Goal: Task Accomplishment & Management: Use online tool/utility

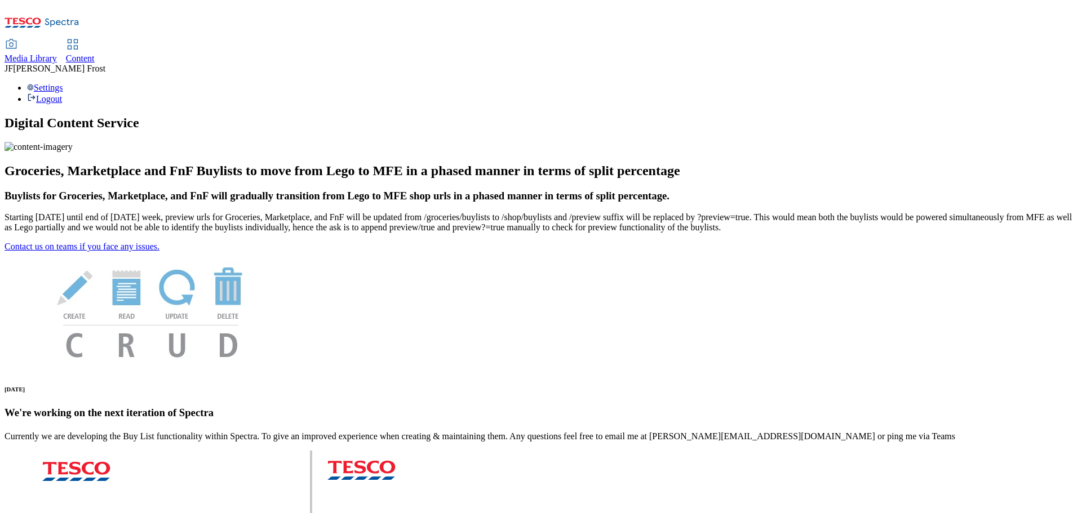
click at [95, 54] on span "Content" at bounding box center [80, 59] width 29 height 10
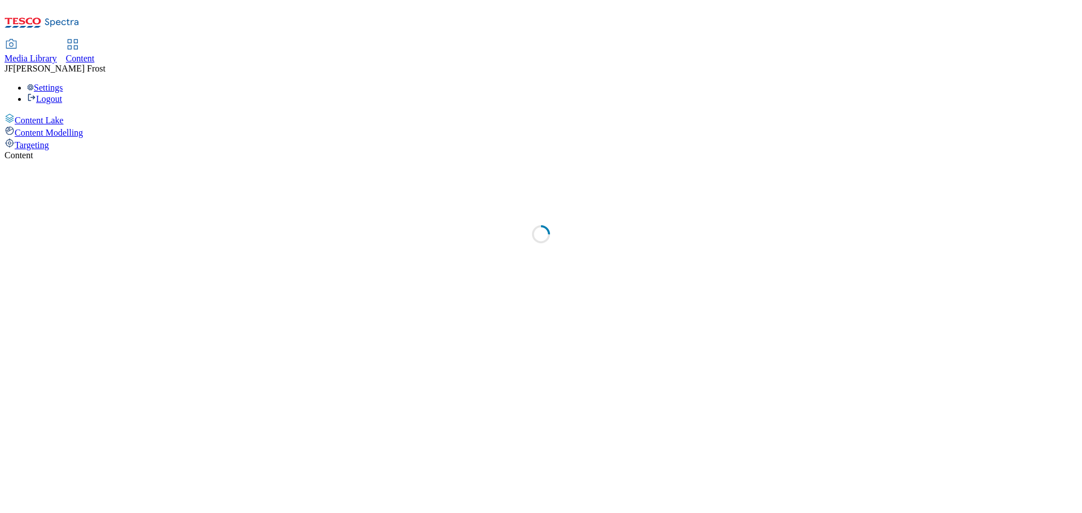
select select "ghs-uk"
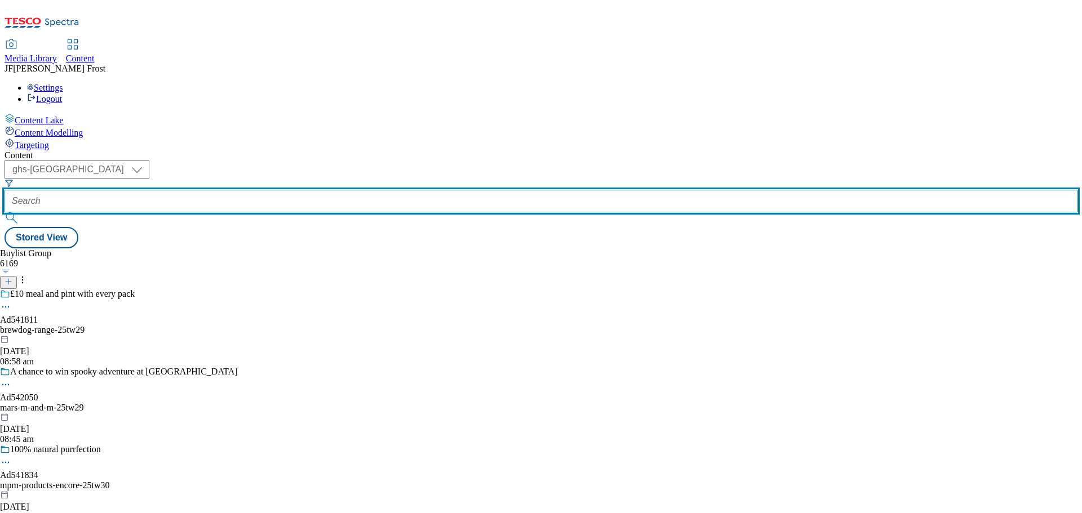
click at [270, 190] on input "text" at bounding box center [541, 201] width 1073 height 23
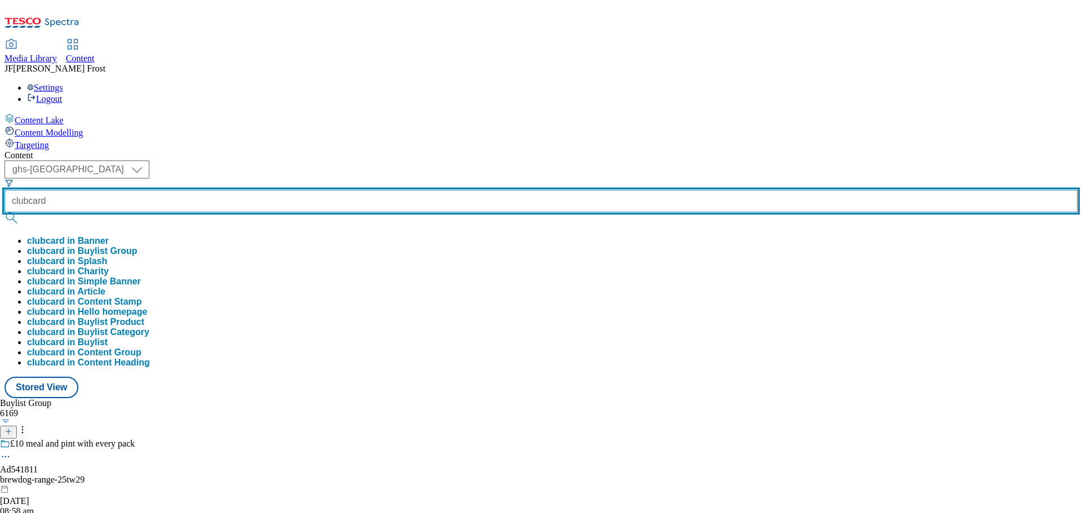
type input "clubcard"
click at [5, 212] on button "submit" at bounding box center [13, 217] width 16 height 11
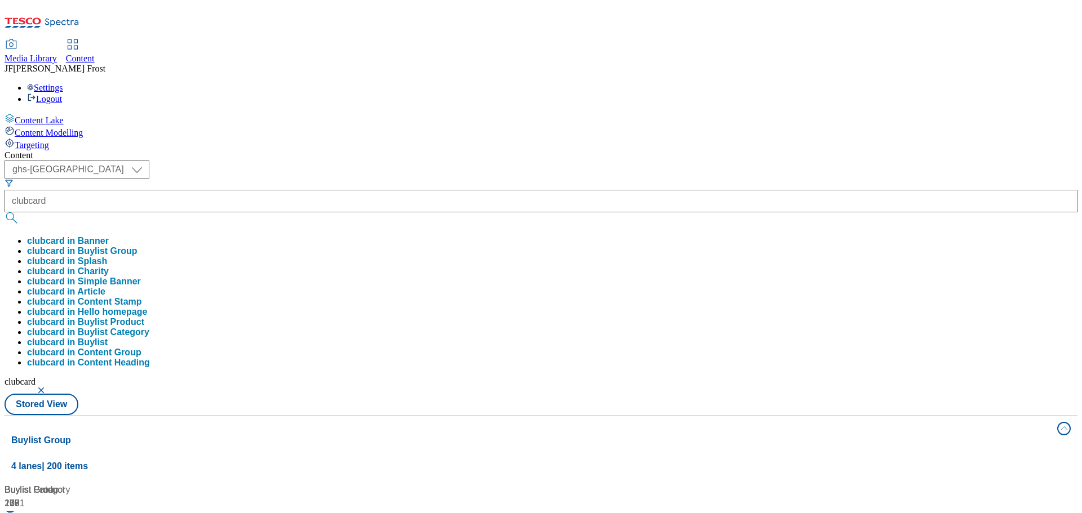
click at [521, 161] on div "( optional ) ghs-roi ghs-uk ghs-uk clubcard clubcard in Banner clubcard in Buyl…" at bounding box center [541, 288] width 1073 height 255
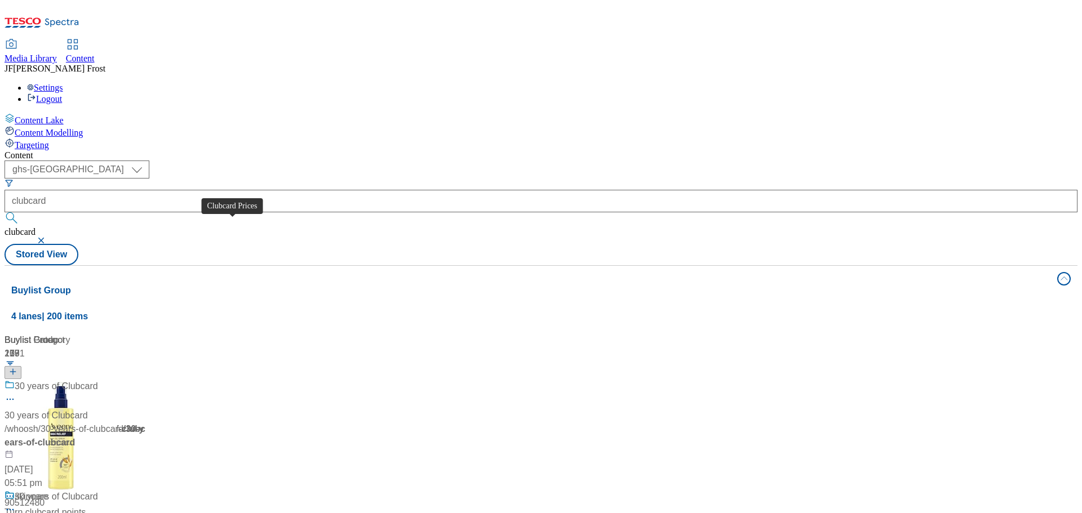
click at [78, 380] on div "Clubcard Prices" at bounding box center [47, 387] width 64 height 14
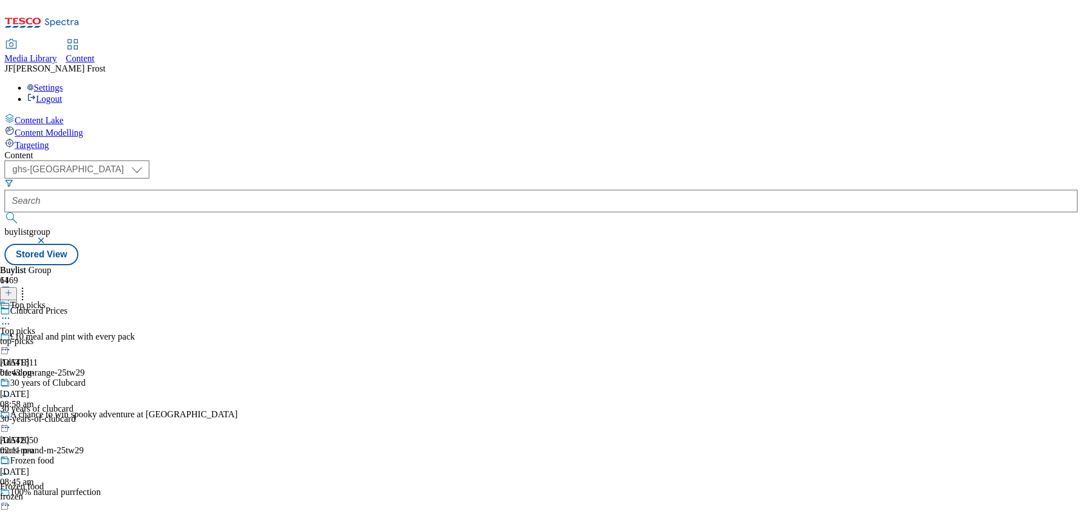
click at [128, 300] on div "Top picks Top picks top-picks 2 Sept 2025 01:43 pm" at bounding box center [64, 339] width 128 height 78
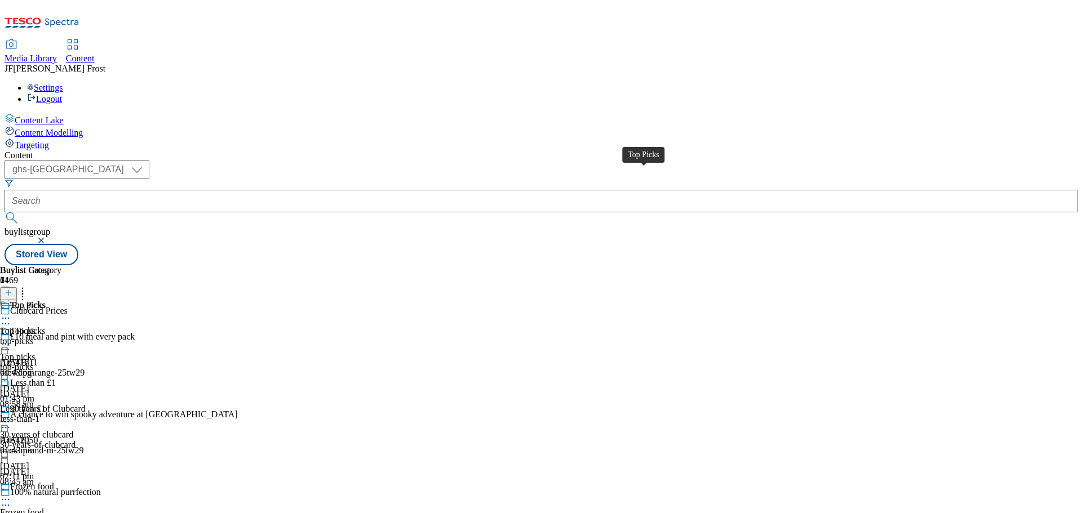
click at [46, 300] on div "Top Picks" at bounding box center [28, 305] width 36 height 10
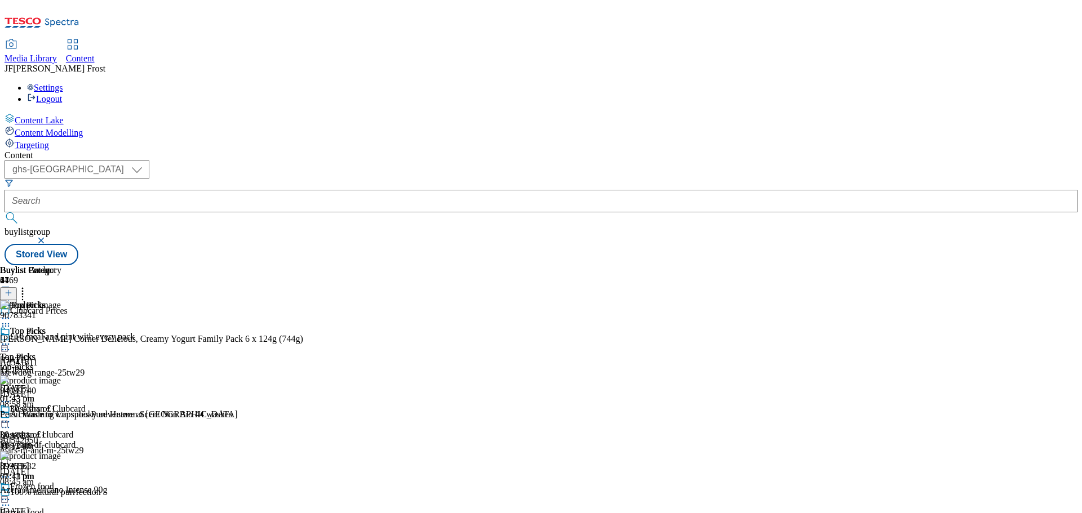
scroll to position [1747, 0]
click at [11, 339] on icon at bounding box center [5, 344] width 11 height 11
click at [71, 468] on span "Un-publish" at bounding box center [53, 472] width 36 height 8
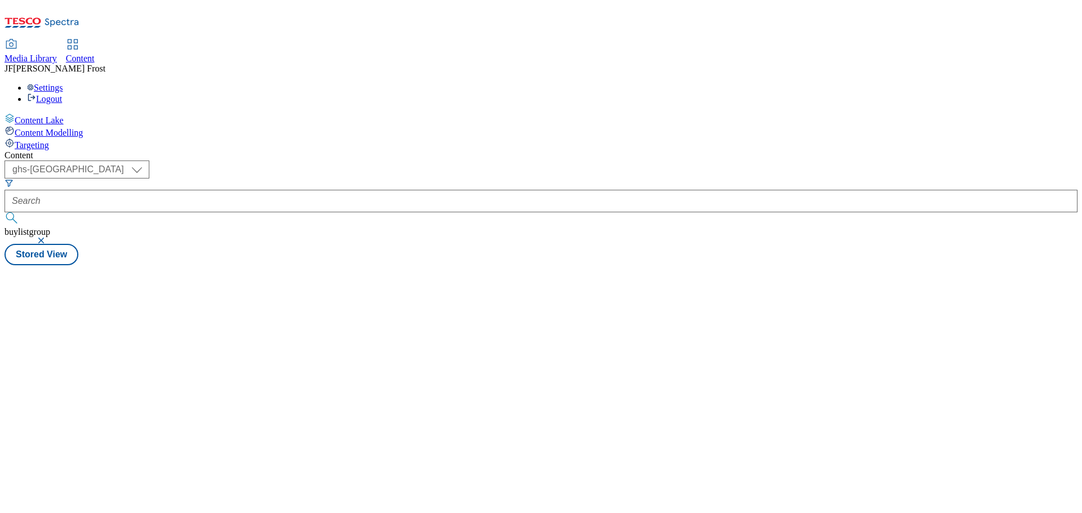
select select "ghs-[GEOGRAPHIC_DATA]"
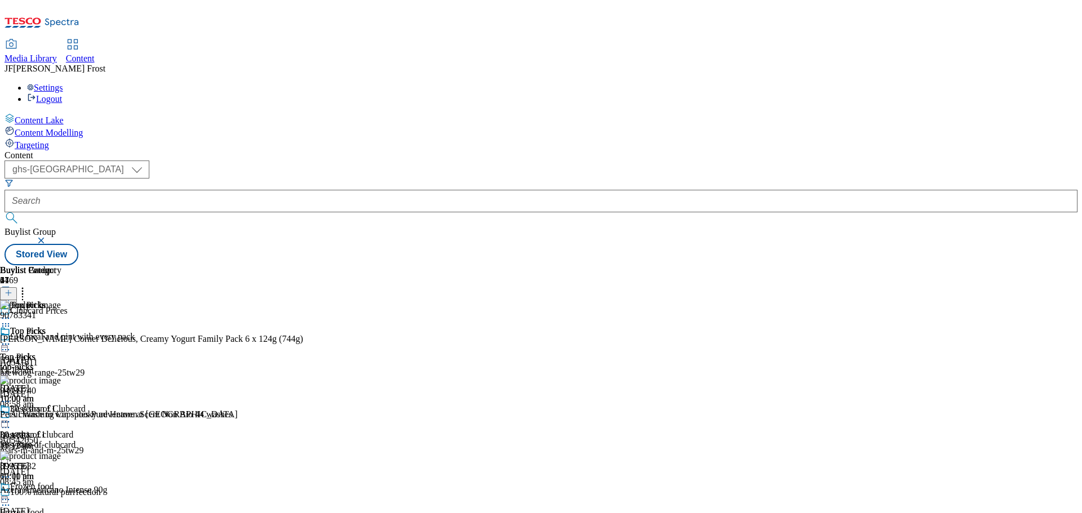
click at [11, 339] on icon at bounding box center [5, 344] width 11 height 11
click at [73, 429] on span "Un-preview" at bounding box center [54, 433] width 38 height 8
click at [11, 339] on icon at bounding box center [5, 344] width 11 height 11
click at [73, 429] on span "Un-preview" at bounding box center [54, 433] width 38 height 8
click at [11, 339] on icon at bounding box center [5, 344] width 11 height 11
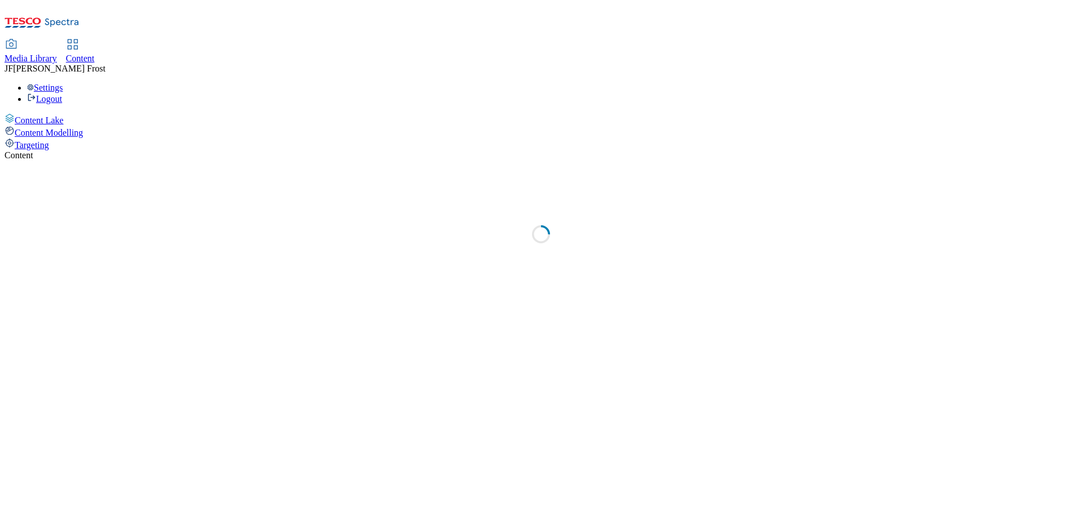
select select "ghs-uk"
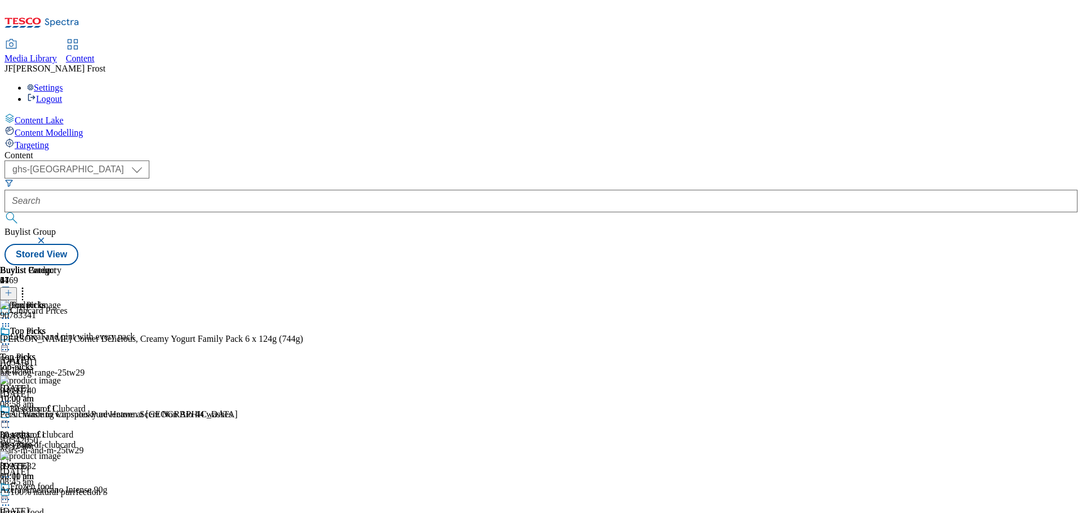
click at [61, 326] on div "Top Picks" at bounding box center [30, 339] width 61 height 26
click at [7, 344] on circle at bounding box center [6, 345] width 2 height 2
click at [28, 286] on icon at bounding box center [22, 291] width 11 height 11
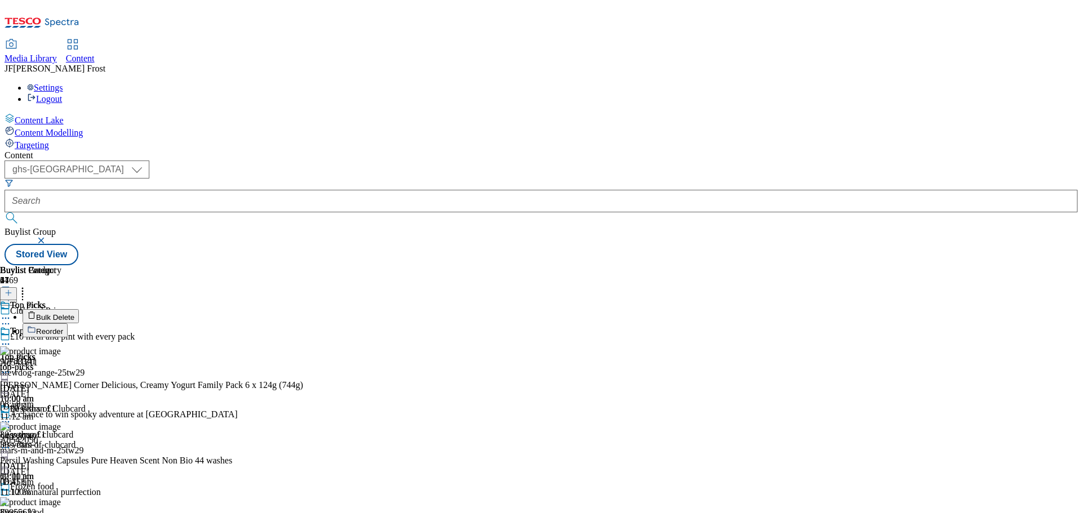
click at [79, 309] on button "Bulk Delete" at bounding box center [51, 316] width 56 height 14
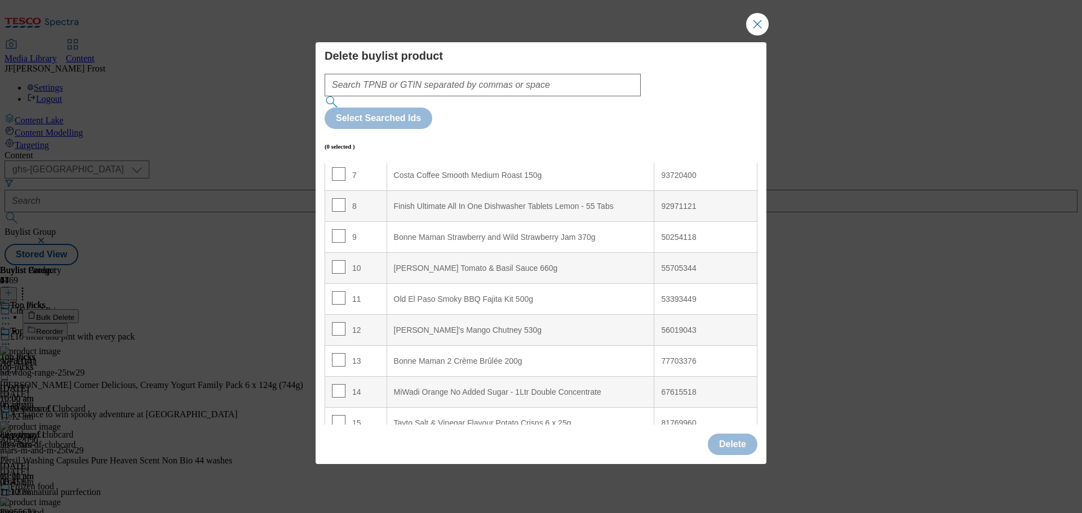
scroll to position [394, 0]
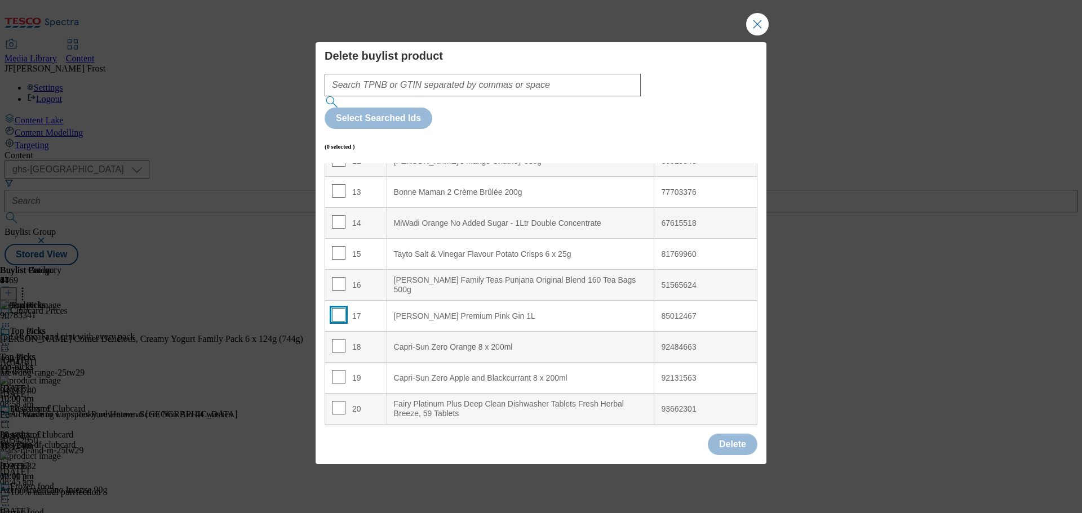
click at [342, 308] on input "Modal" at bounding box center [339, 315] width 14 height 14
checkbox input "true"
click at [728, 434] on button "Delete" at bounding box center [733, 444] width 50 height 21
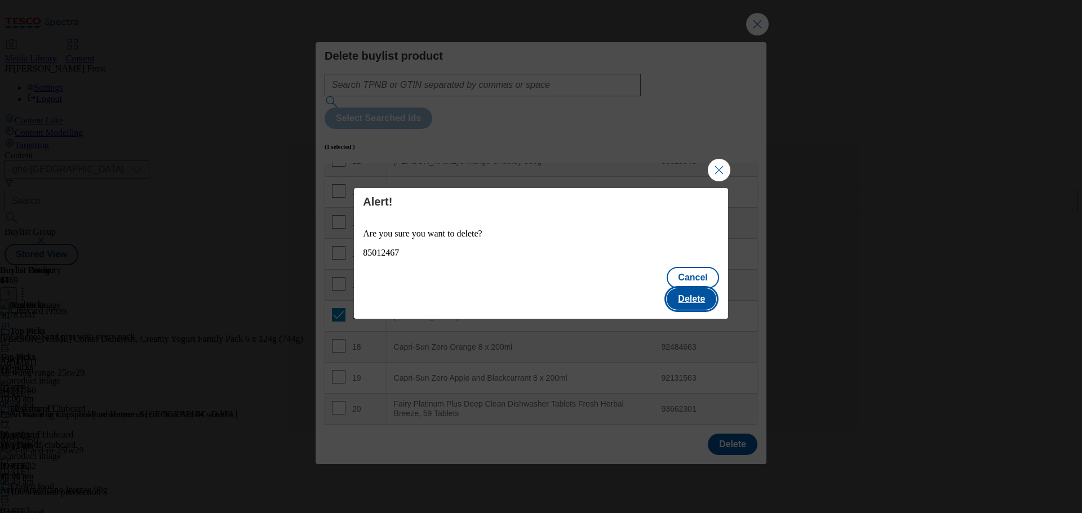
click at [710, 289] on button "Delete" at bounding box center [692, 299] width 50 height 21
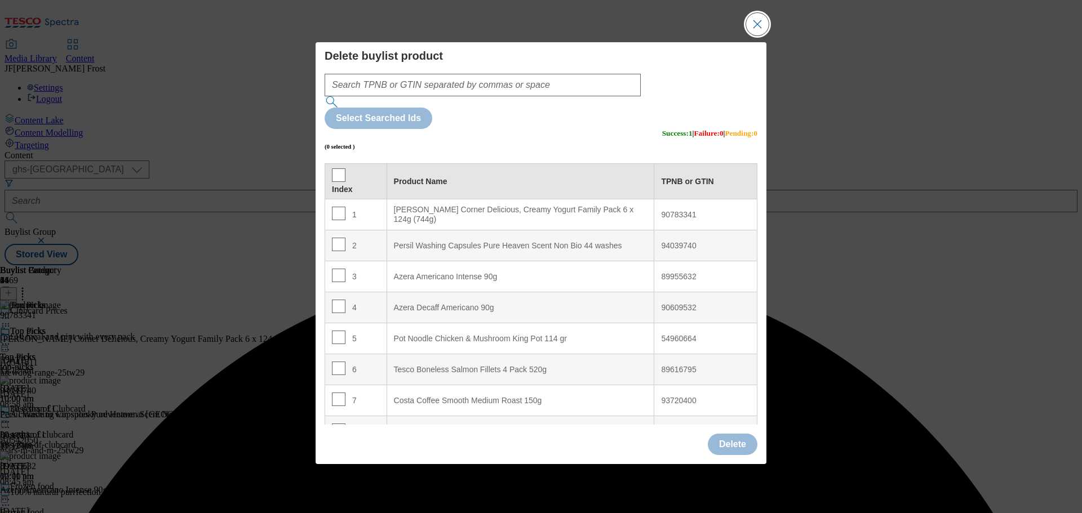
click at [760, 36] on button "Close Modal" at bounding box center [757, 24] width 23 height 23
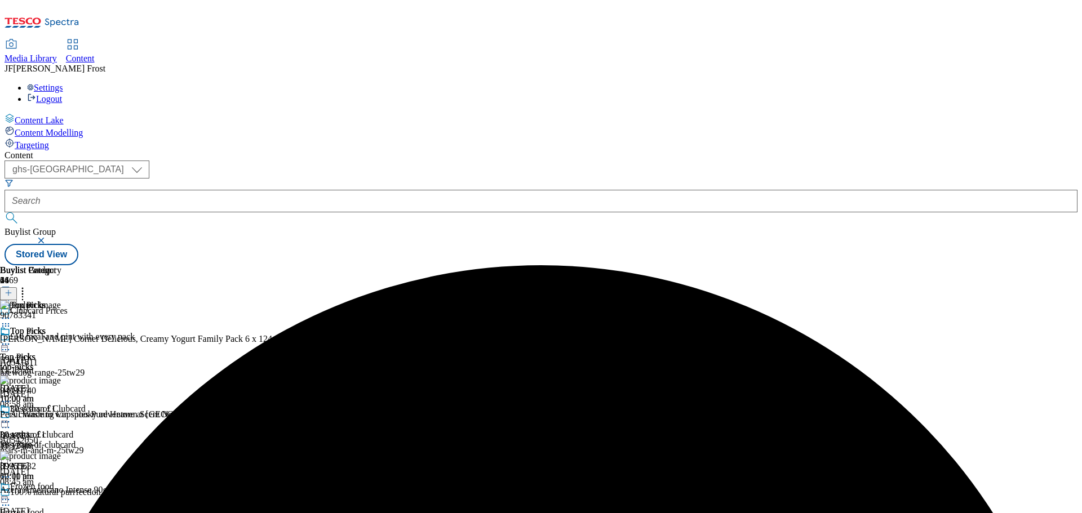
click at [11, 339] on icon at bounding box center [5, 344] width 11 height 11
click at [61, 416] on span "Preview" at bounding box center [48, 420] width 26 height 8
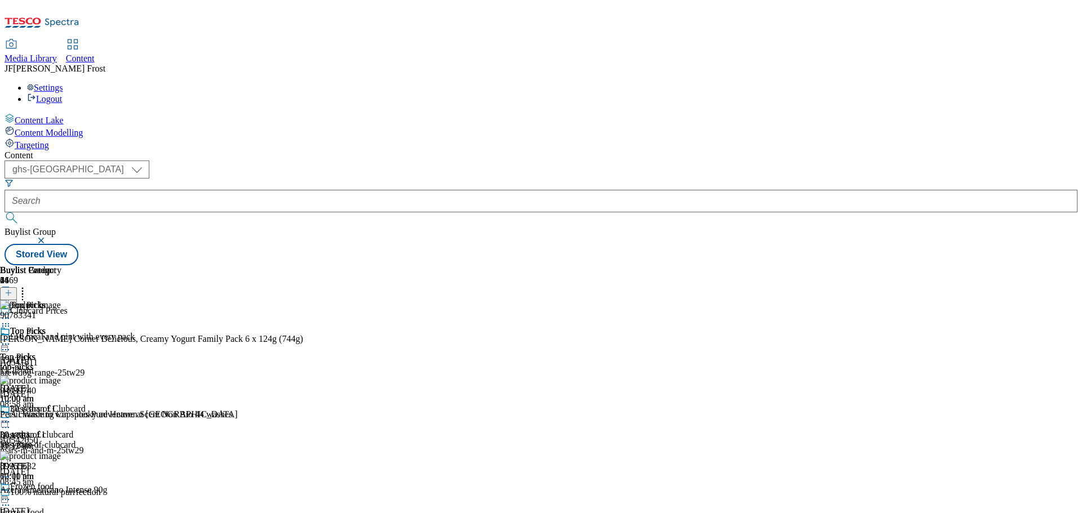
click at [11, 339] on icon at bounding box center [5, 344] width 11 height 11
click at [61, 416] on span "Preview" at bounding box center [48, 420] width 26 height 8
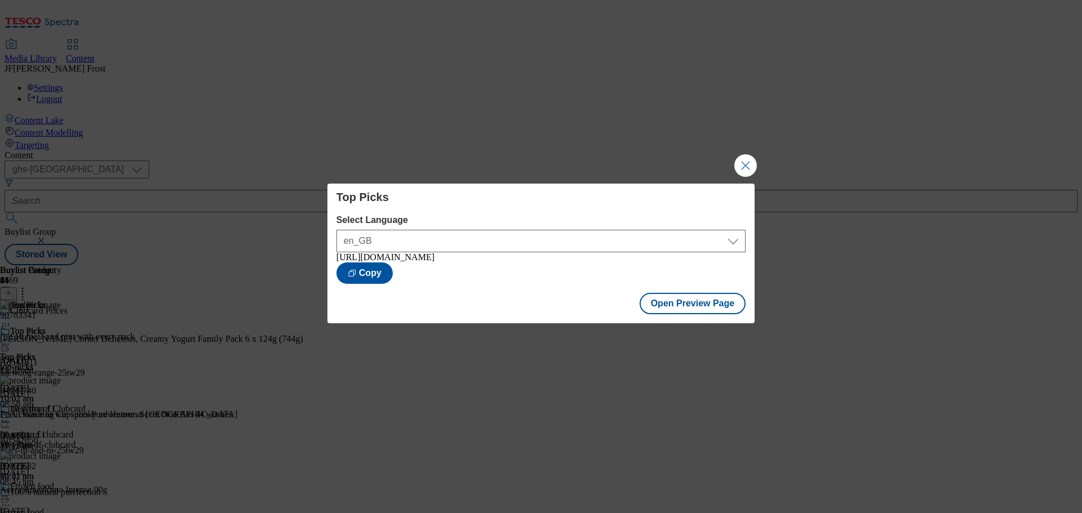
click at [743, 156] on button "Close Modal" at bounding box center [745, 165] width 23 height 23
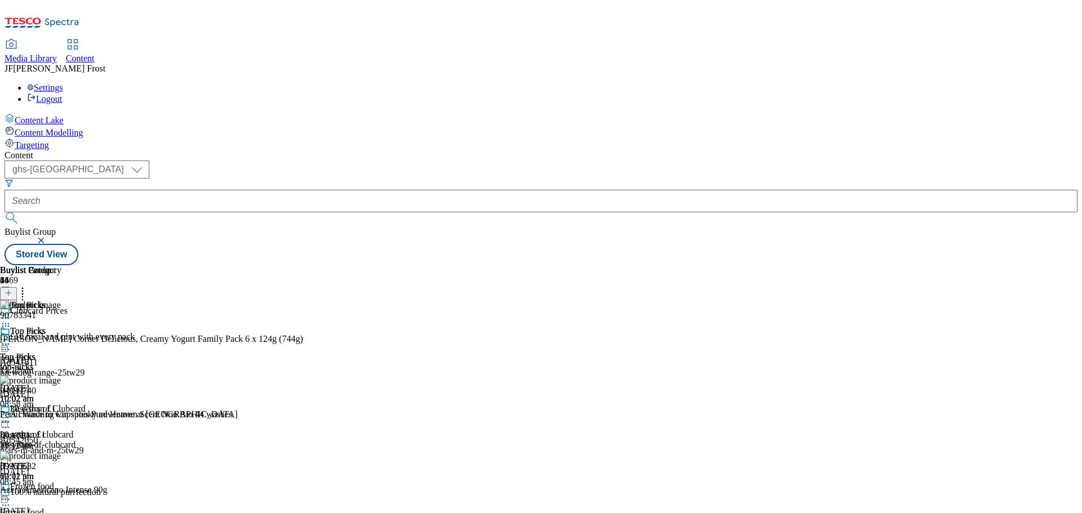
click at [11, 339] on icon at bounding box center [5, 344] width 11 height 11
click at [60, 455] on span "Publish" at bounding box center [47, 459] width 25 height 8
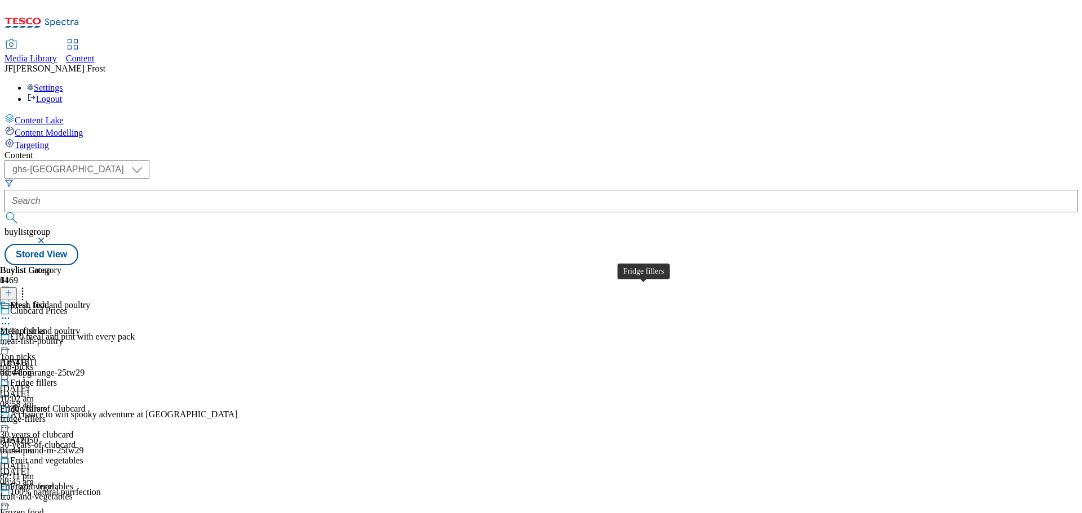
scroll to position [22, 0]
click at [83, 456] on div "Fruit and vegetables" at bounding box center [46, 461] width 73 height 10
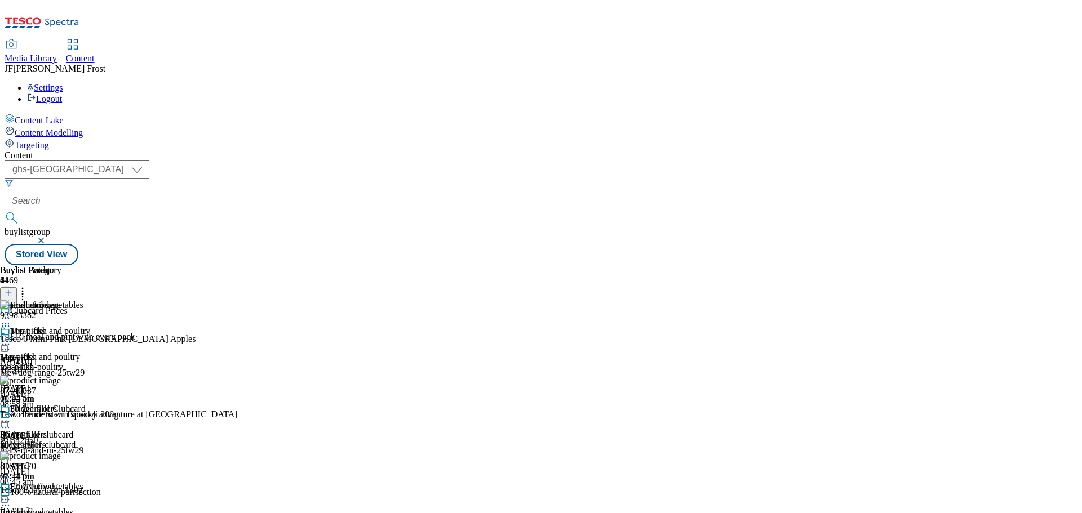
click at [11, 494] on icon at bounding box center [5, 499] width 11 height 11
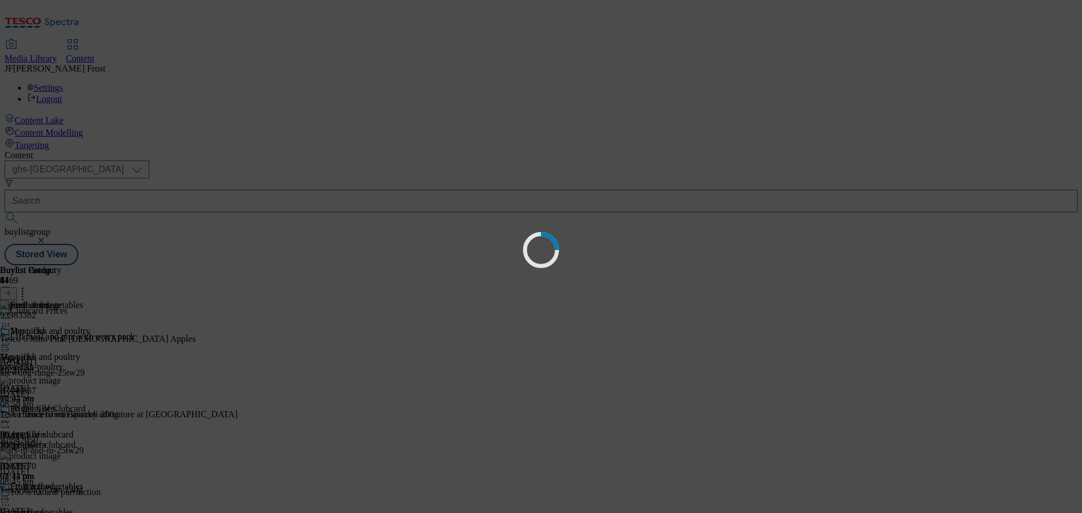
scroll to position [0, 0]
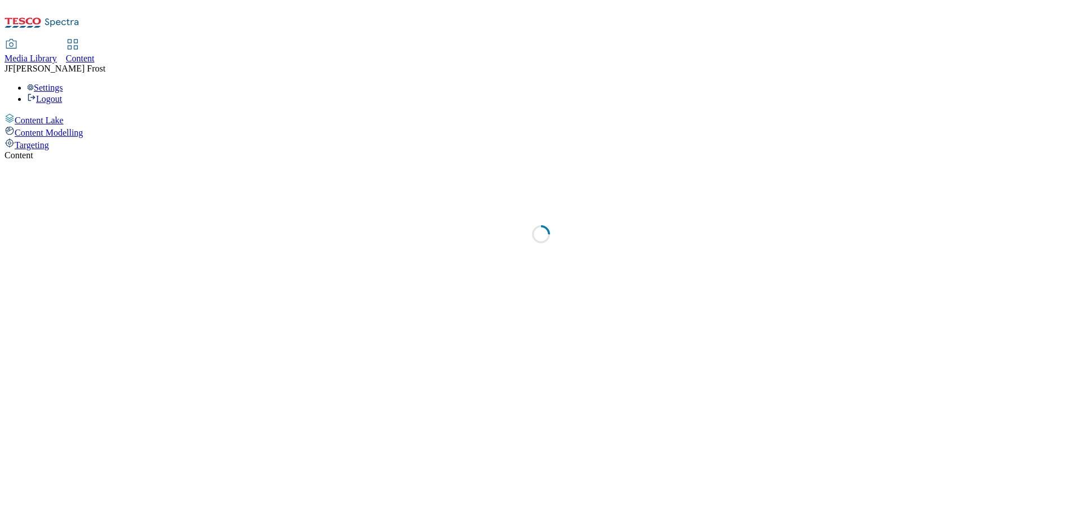
select select "ghs-[GEOGRAPHIC_DATA]"
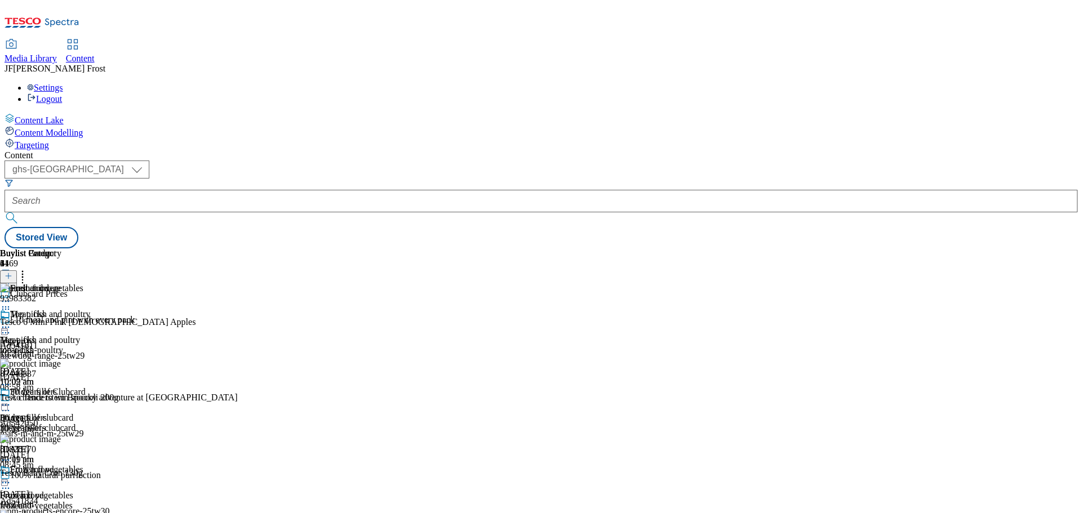
scroll to position [22, 0]
click at [11, 477] on icon at bounding box center [5, 482] width 11 height 11
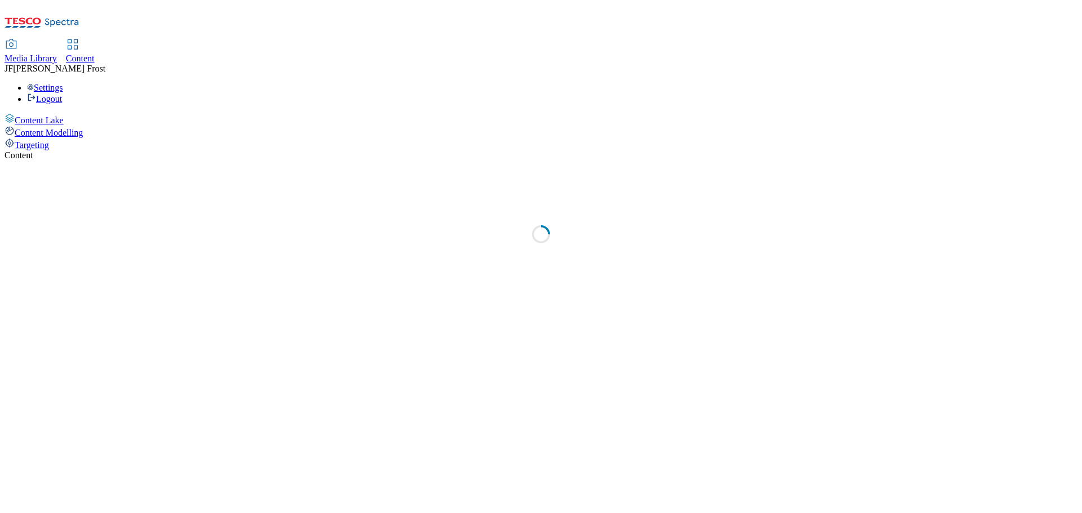
select select "ghs-[GEOGRAPHIC_DATA]"
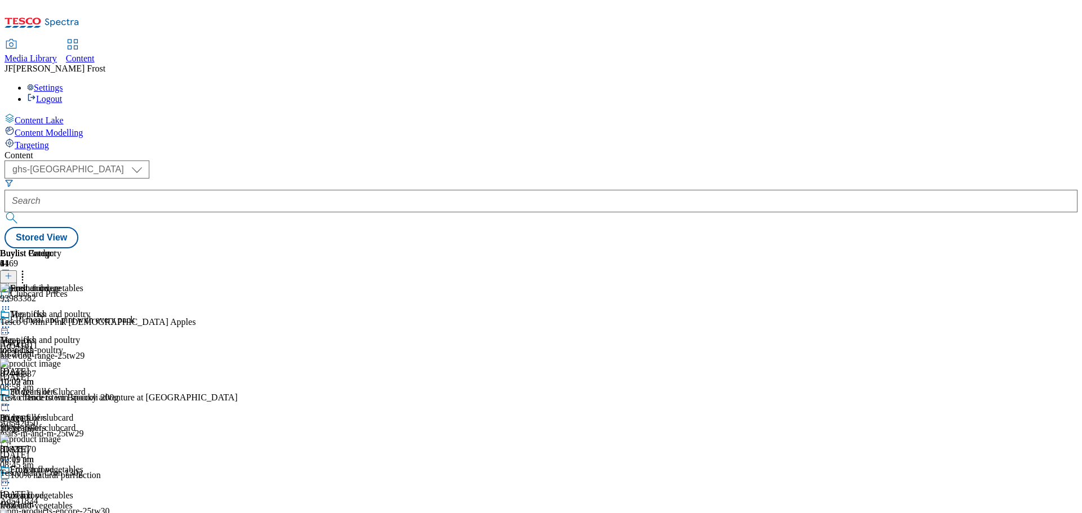
scroll to position [22, 0]
click at [11, 477] on icon at bounding box center [5, 482] width 11 height 11
click at [28, 269] on icon at bounding box center [22, 274] width 11 height 11
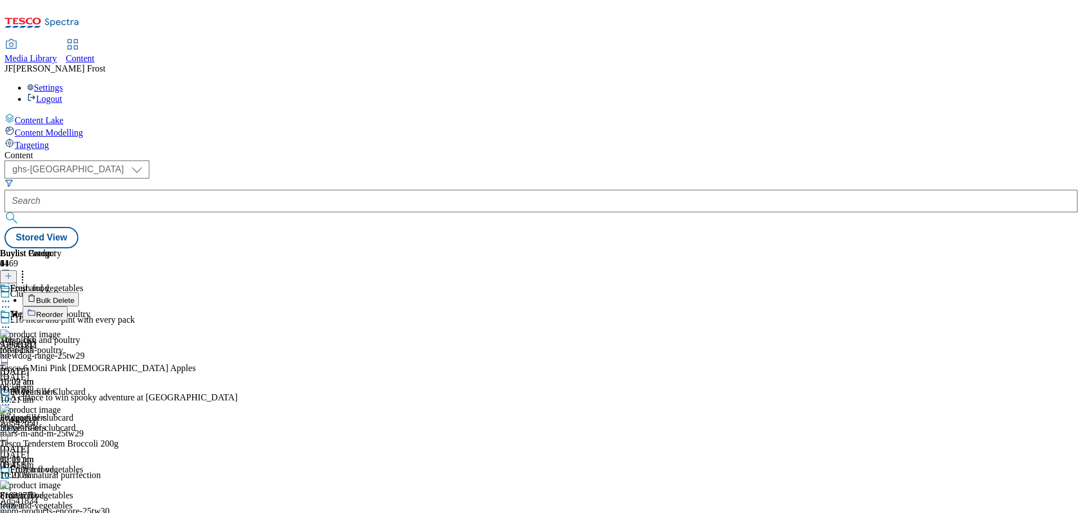
click at [79, 292] on button "Bulk Delete" at bounding box center [51, 299] width 56 height 14
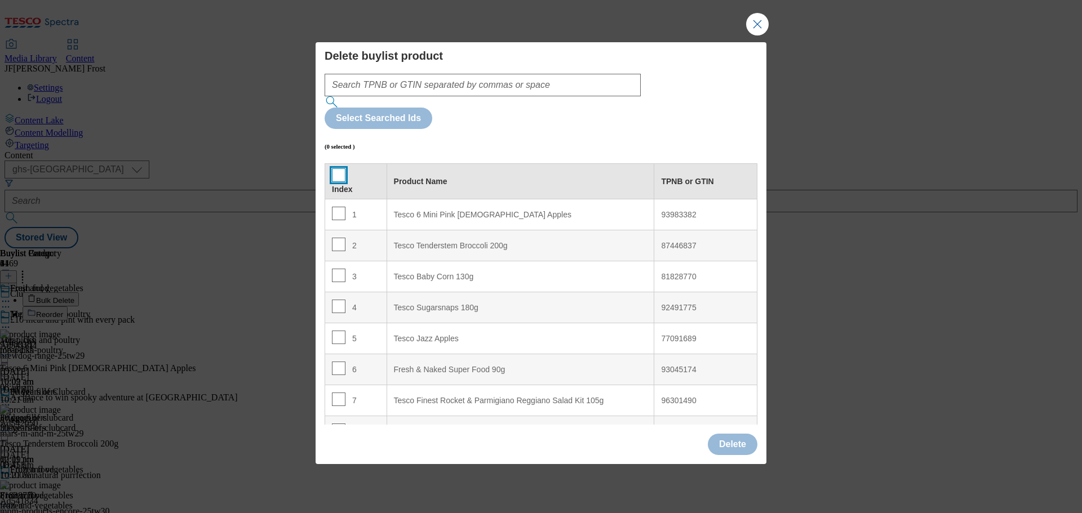
click at [340, 168] on input "Modal" at bounding box center [339, 175] width 14 height 14
checkbox input "true"
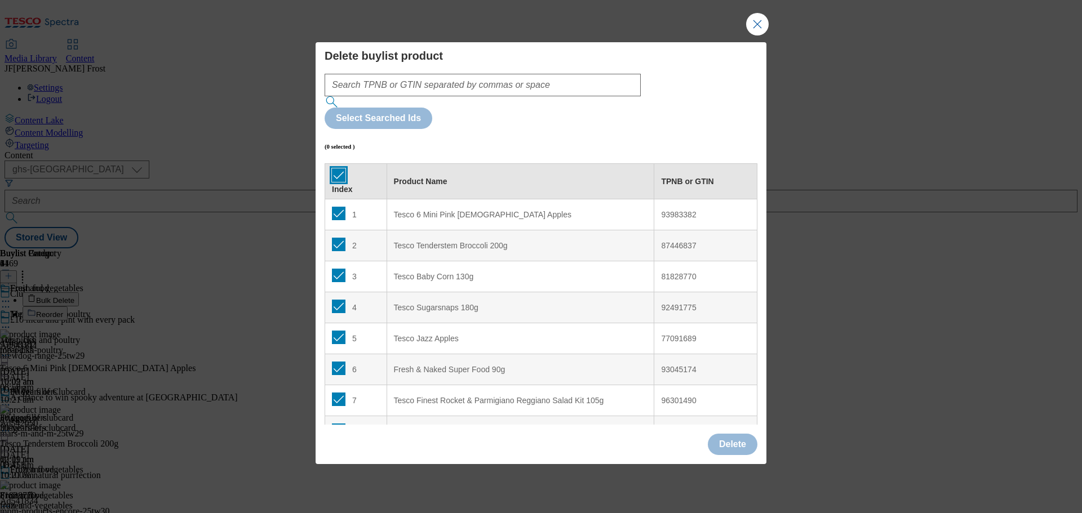
checkbox input "true"
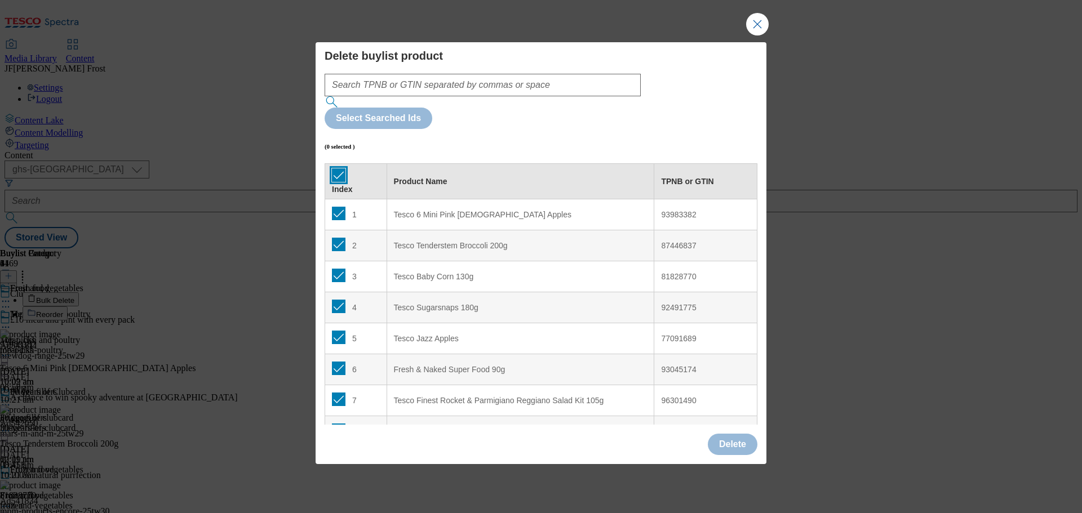
checkbox input "true"
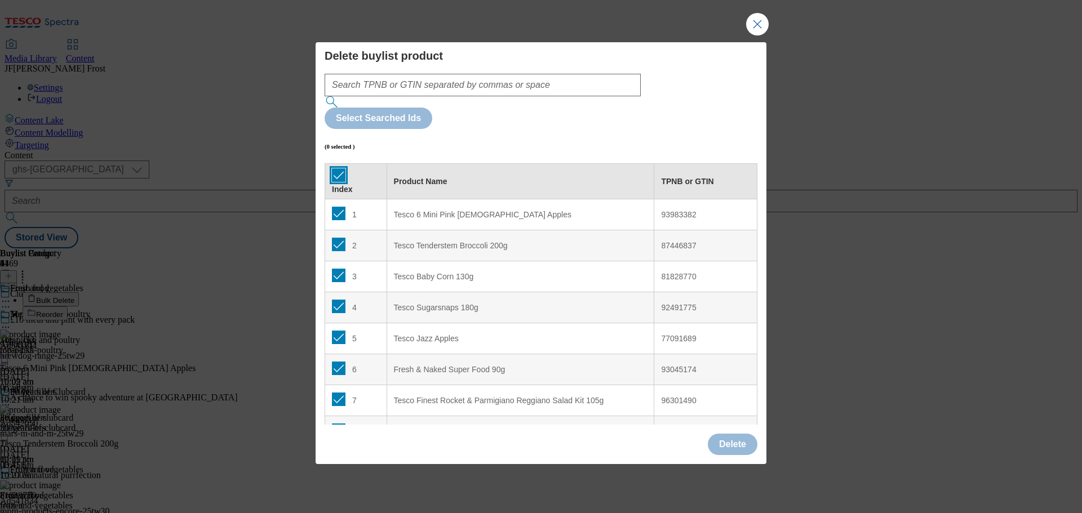
checkbox input "true"
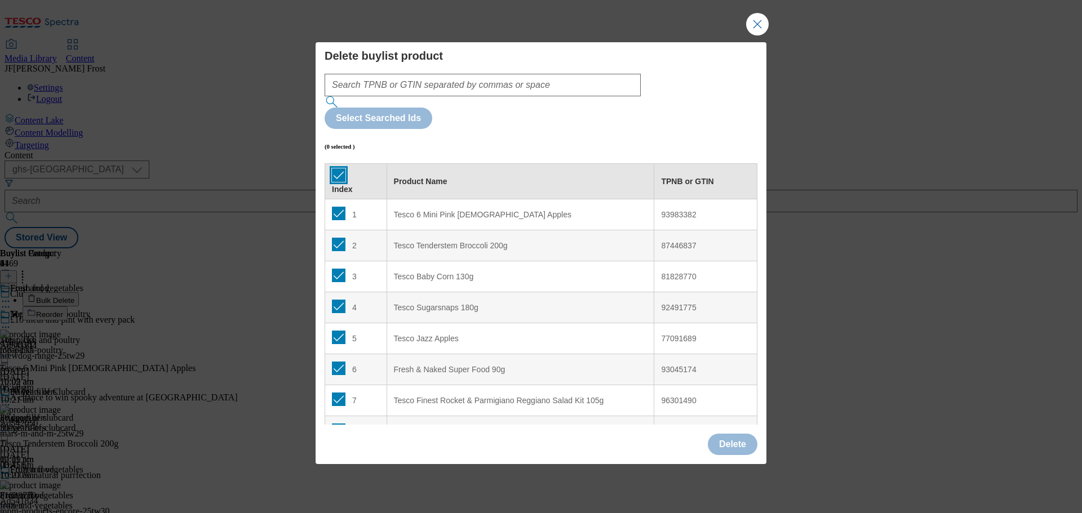
checkbox input "true"
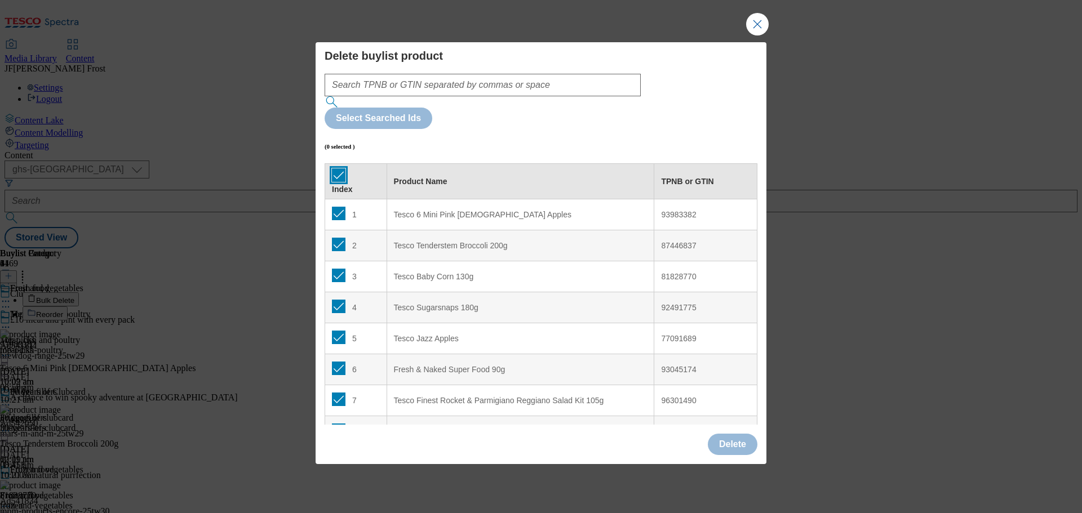
checkbox input "true"
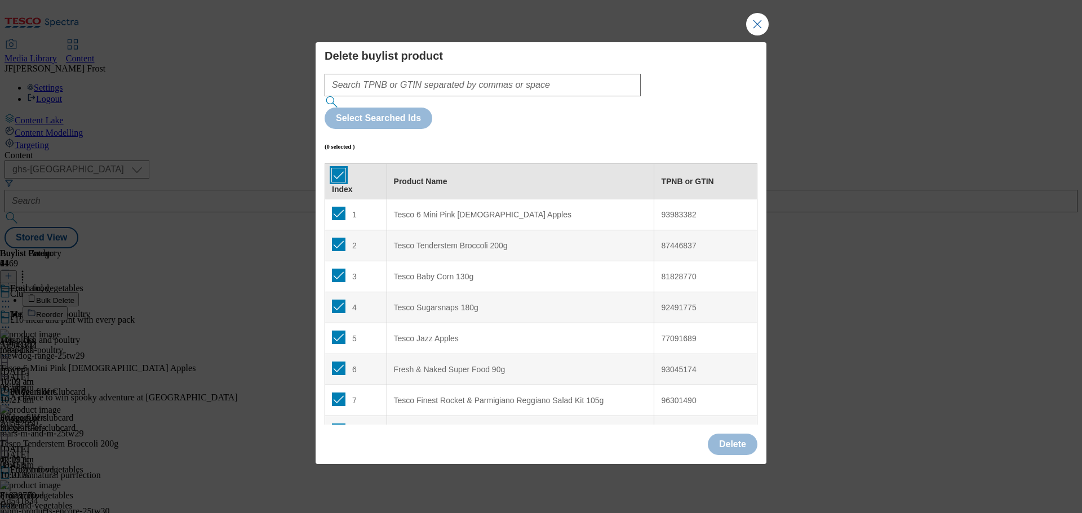
checkbox input "true"
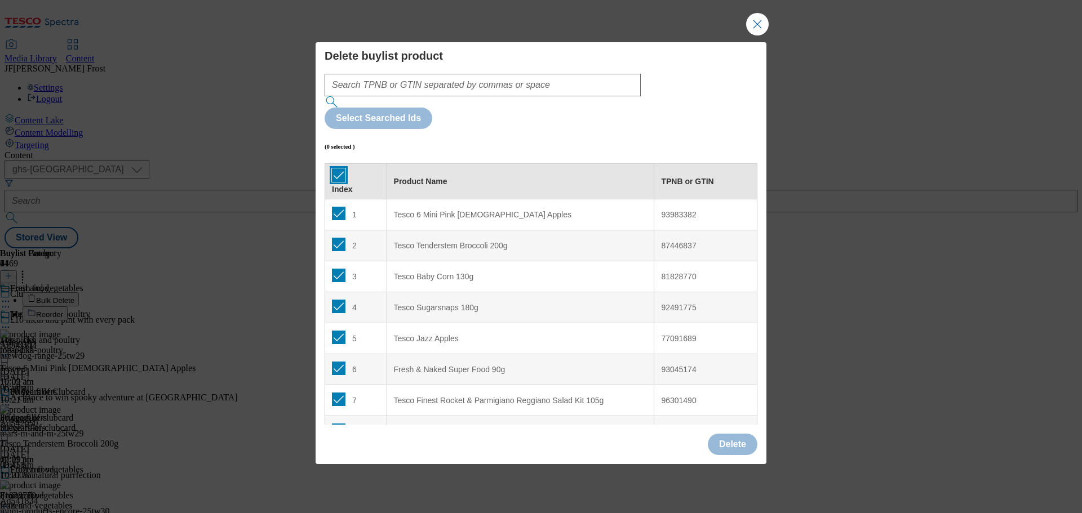
checkbox input "true"
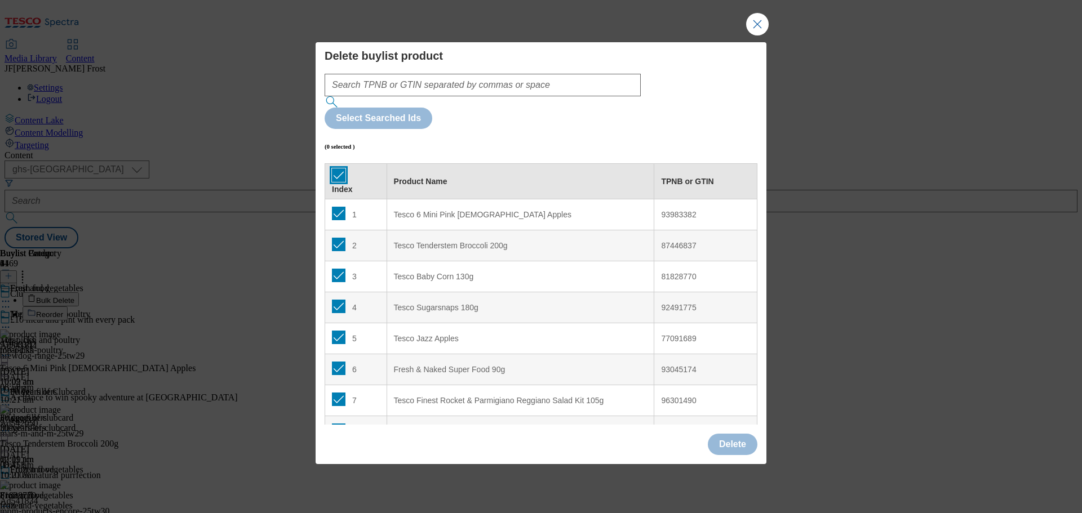
checkbox input "true"
click at [743, 434] on button "Delete" at bounding box center [733, 444] width 50 height 21
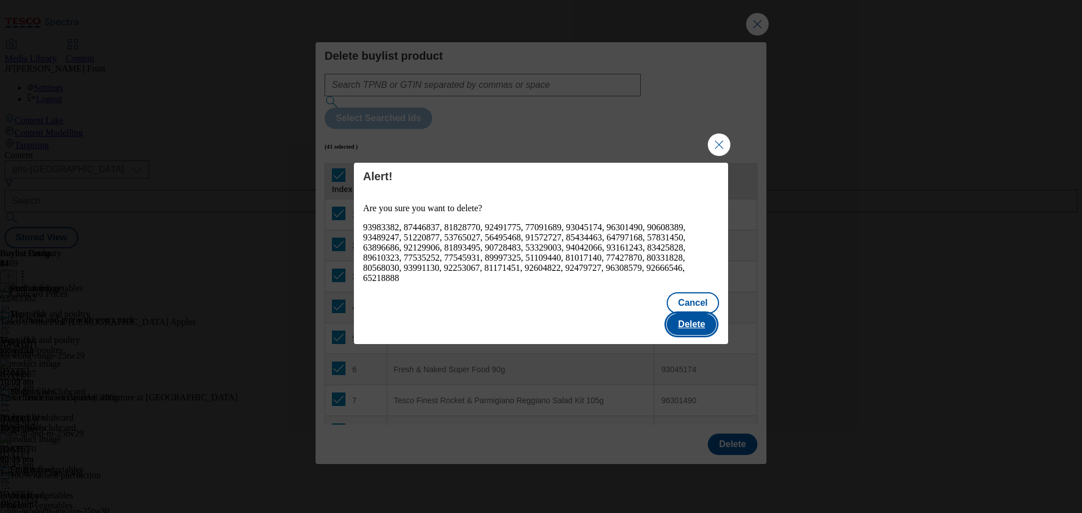
click at [699, 320] on button "Delete" at bounding box center [692, 324] width 50 height 21
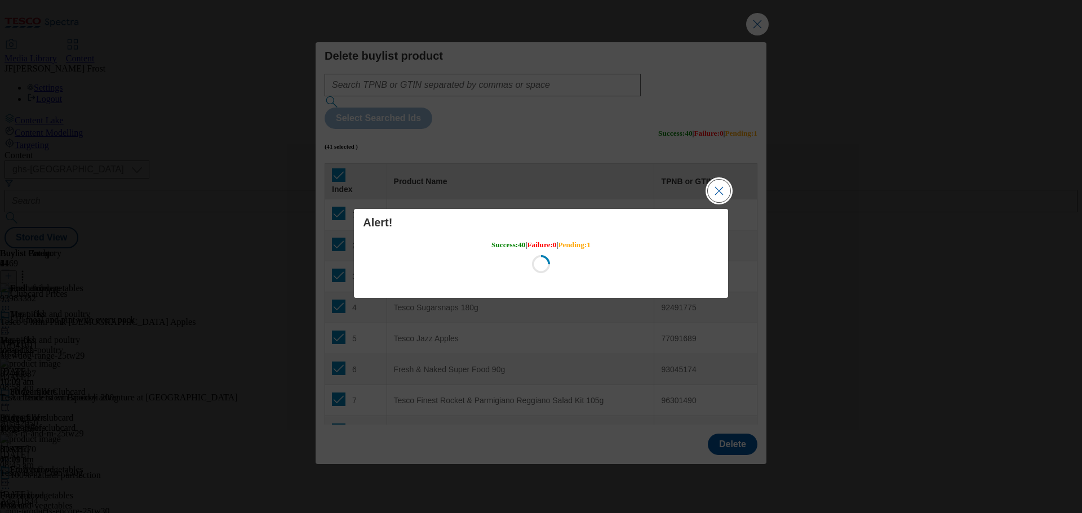
scroll to position [0, 0]
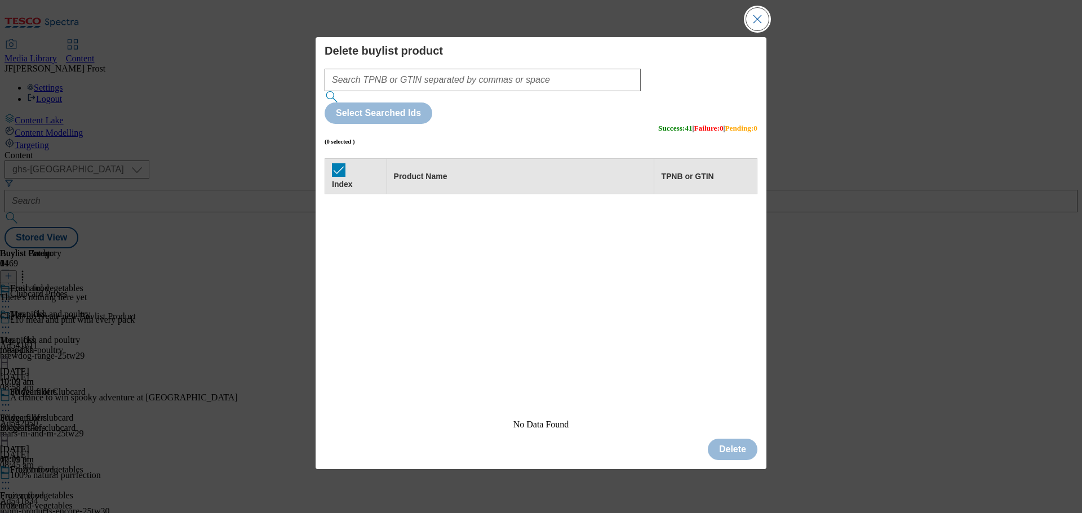
click at [756, 30] on button "Close Modal" at bounding box center [757, 19] width 23 height 23
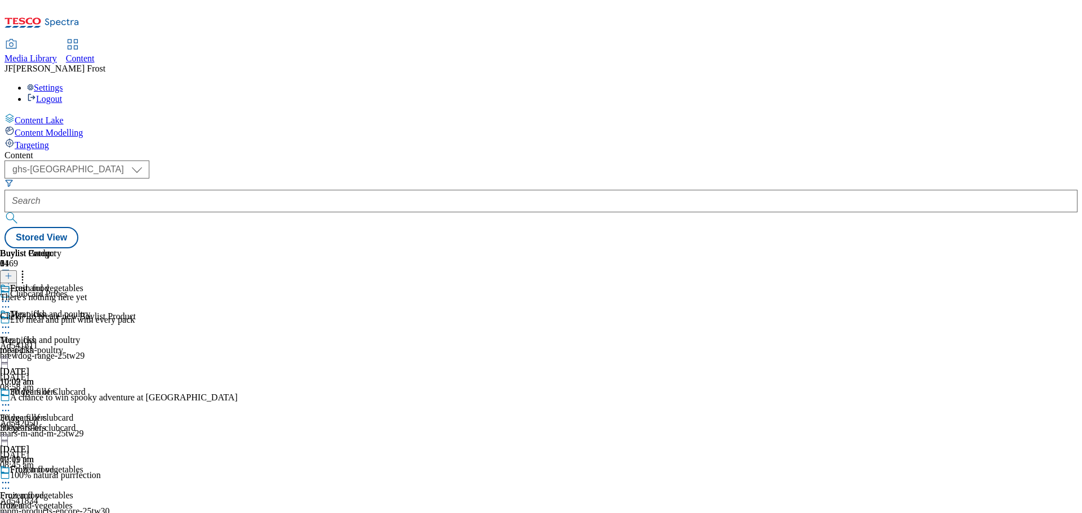
click at [12, 272] on icon at bounding box center [9, 276] width 8 height 8
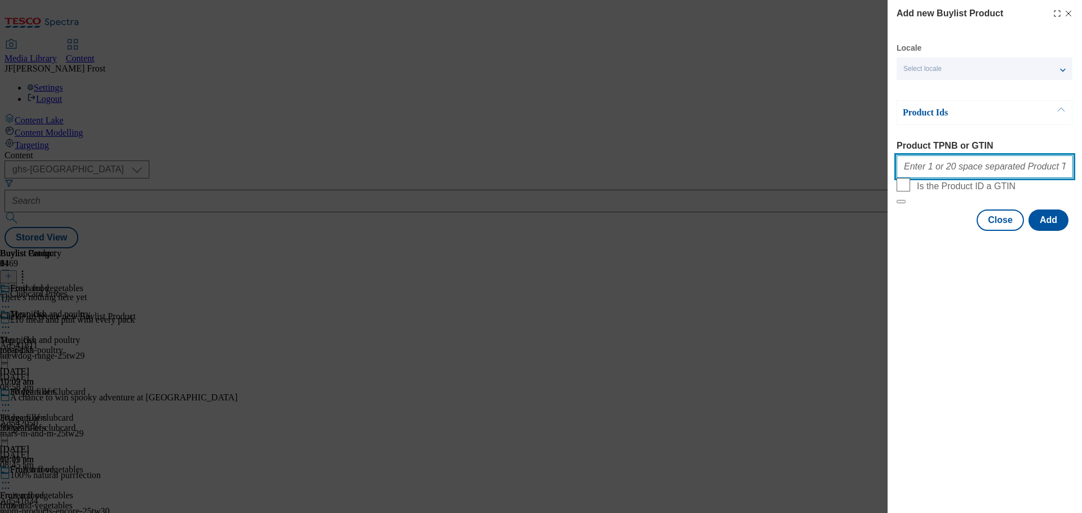
click at [975, 164] on input "Product TPNB or GTIN" at bounding box center [985, 167] width 176 height 23
type input "v"
paste input "77091643 77091620 81004558 77091424 82873022 53746528 96311626 52974714 5046194…"
type input "77091643 77091620 81004558 77091424 82873022 53746528 96311626 52974714 5046194…"
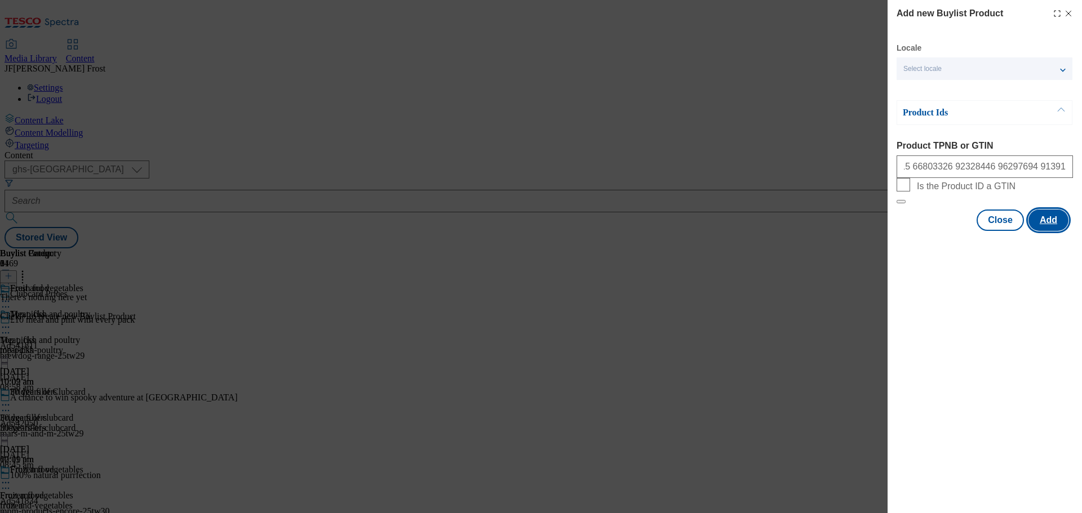
click at [1049, 231] on button "Add" at bounding box center [1048, 220] width 40 height 21
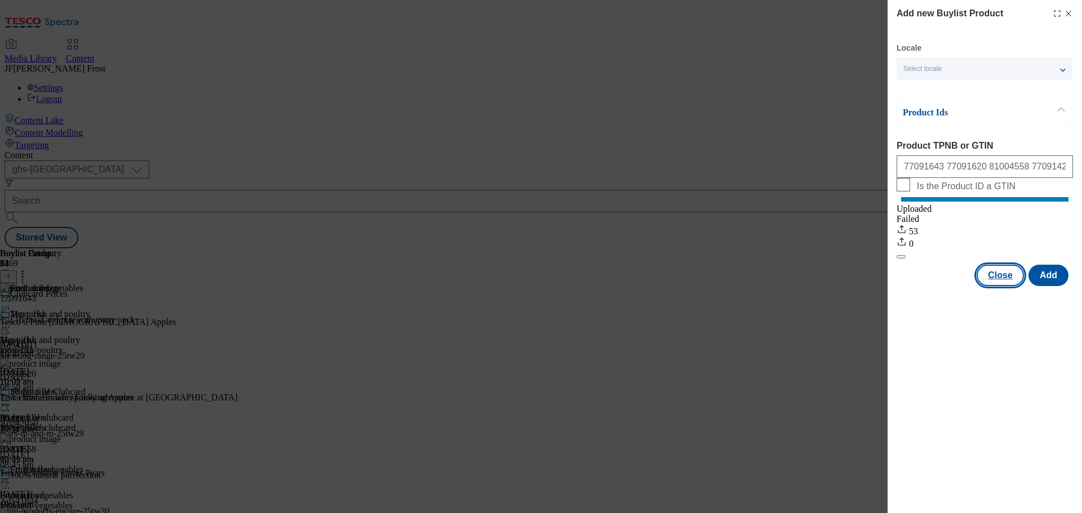
click at [1003, 282] on button "Close" at bounding box center [1000, 275] width 47 height 21
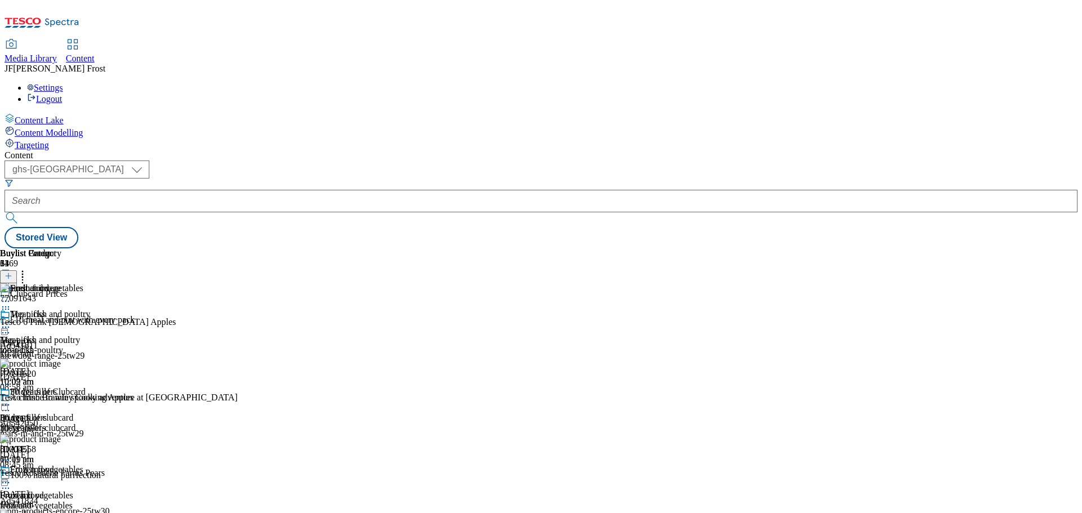
scroll to position [22, 0]
click at [11, 477] on icon at bounding box center [5, 482] width 11 height 11
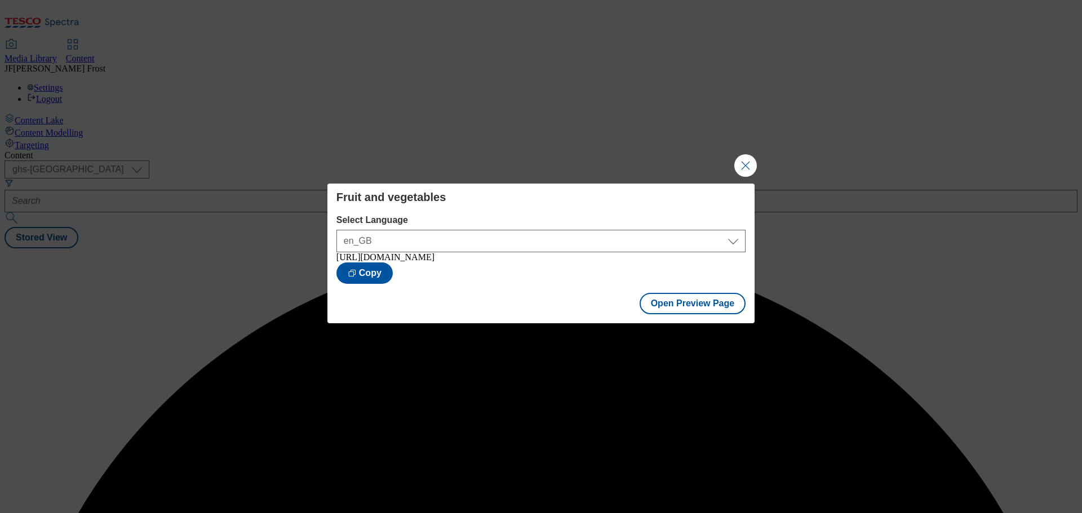
scroll to position [0, 0]
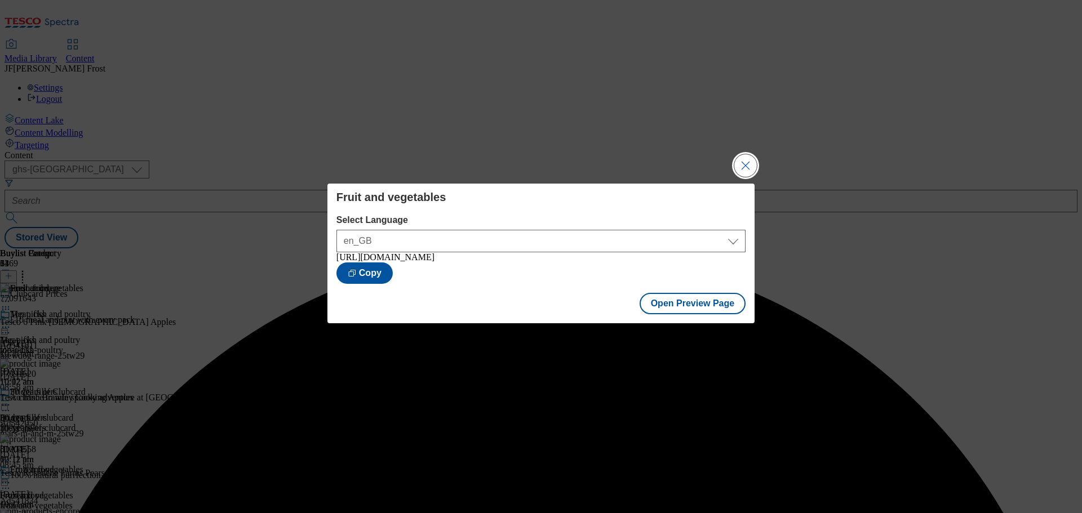
click at [748, 166] on button "Close Modal" at bounding box center [745, 165] width 23 height 23
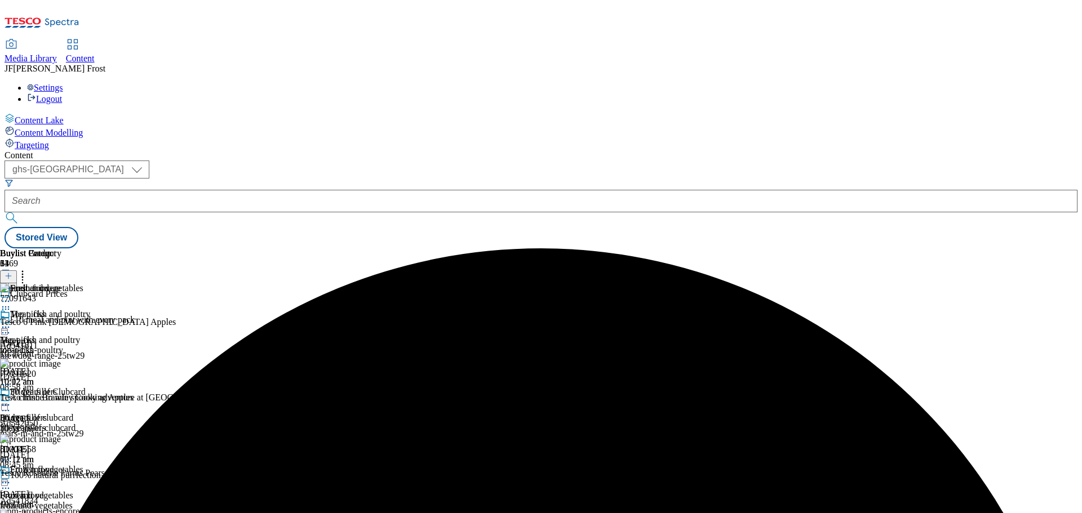
scroll to position [22, 0]
click at [90, 465] on div "Fruit and vegetables" at bounding box center [45, 478] width 90 height 26
click at [11, 477] on icon at bounding box center [5, 482] width 11 height 11
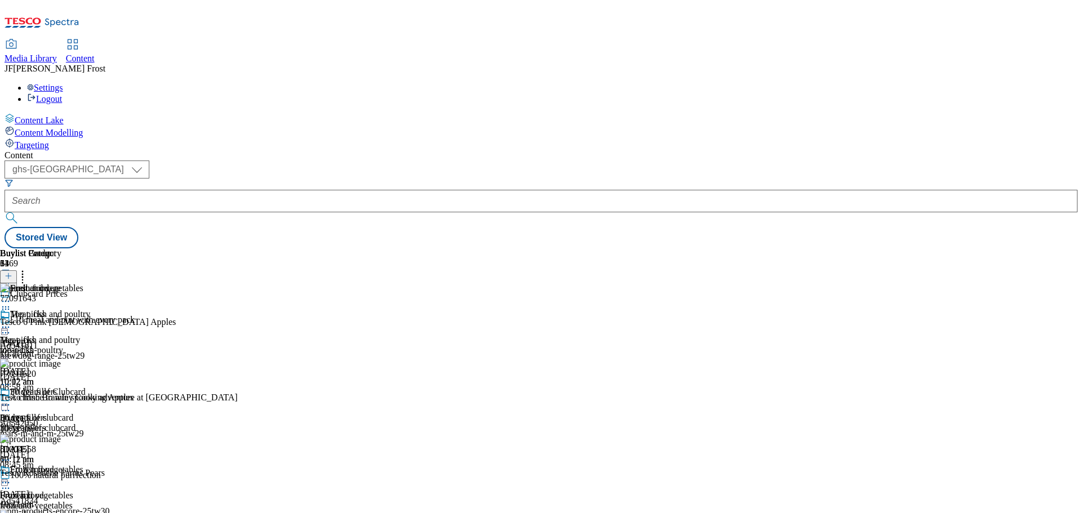
scroll to position [394, 0]
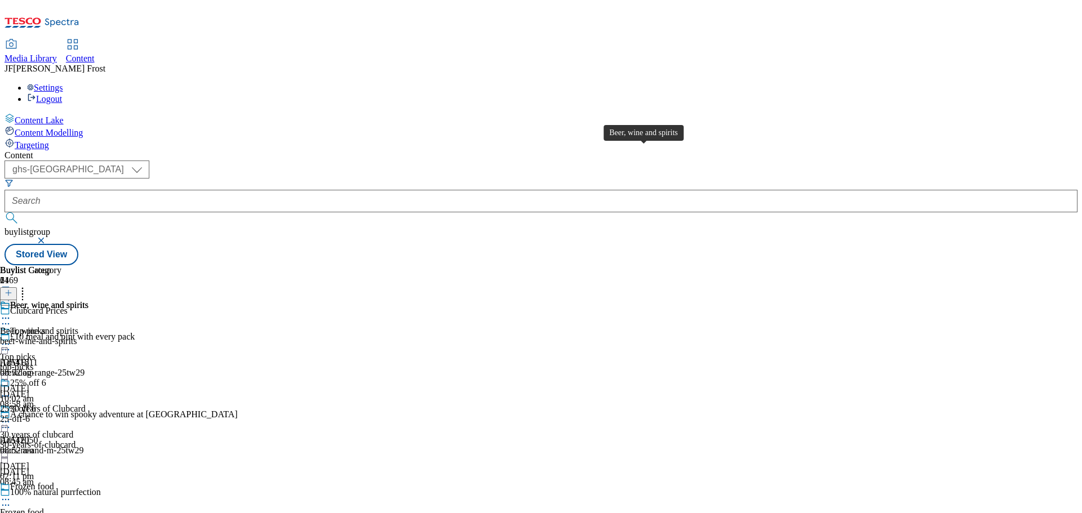
click at [88, 300] on span "Beer, wine and spirits" at bounding box center [49, 306] width 78 height 12
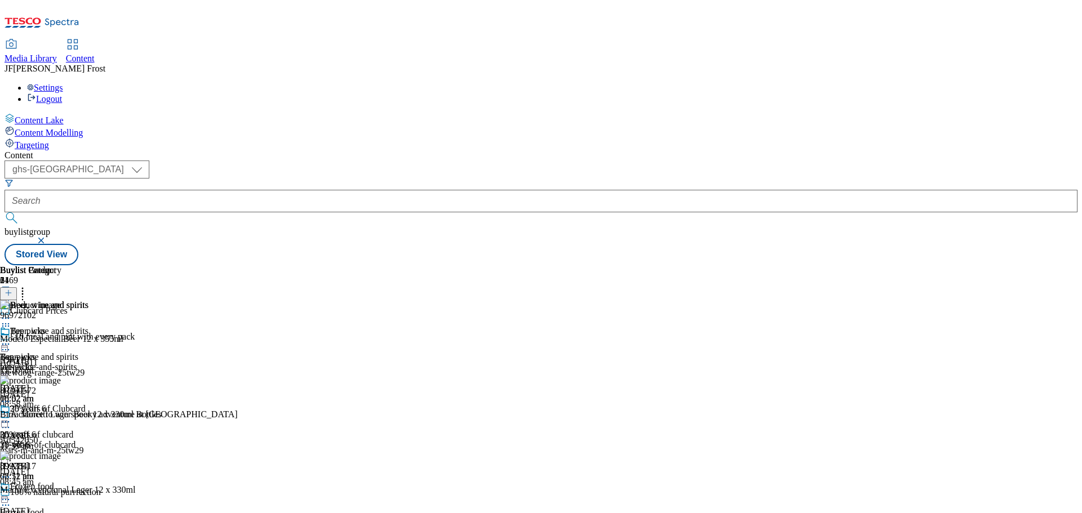
click at [11, 339] on icon at bounding box center [5, 344] width 11 height 11
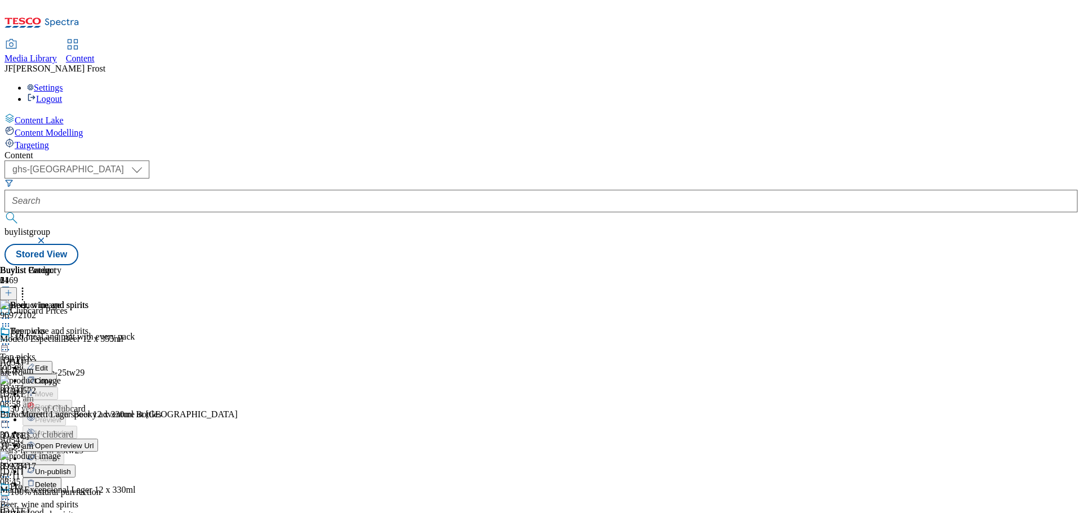
click at [71, 468] on span "Un-publish" at bounding box center [53, 472] width 36 height 8
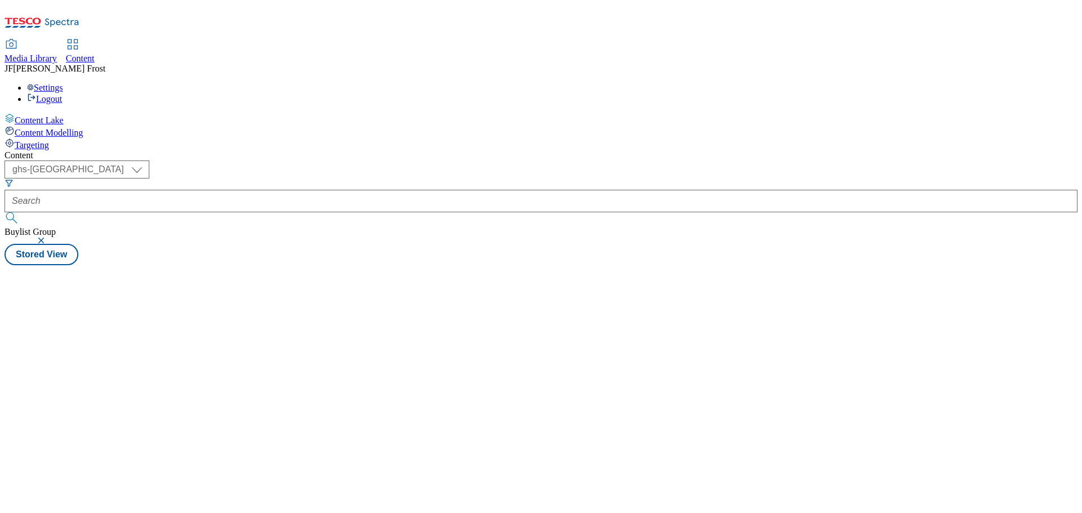
select select "ghs-[GEOGRAPHIC_DATA]"
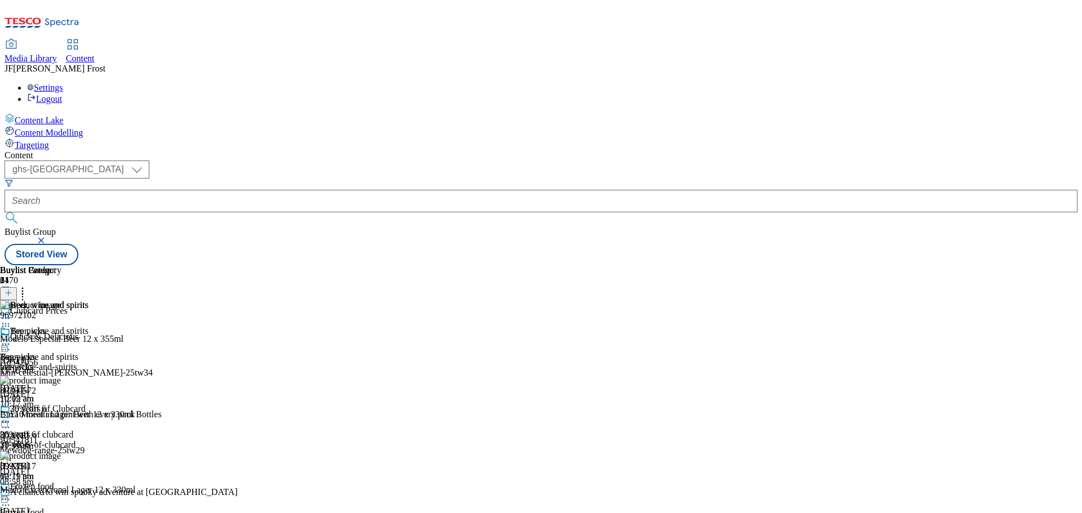
click at [88, 339] on div at bounding box center [44, 346] width 88 height 14
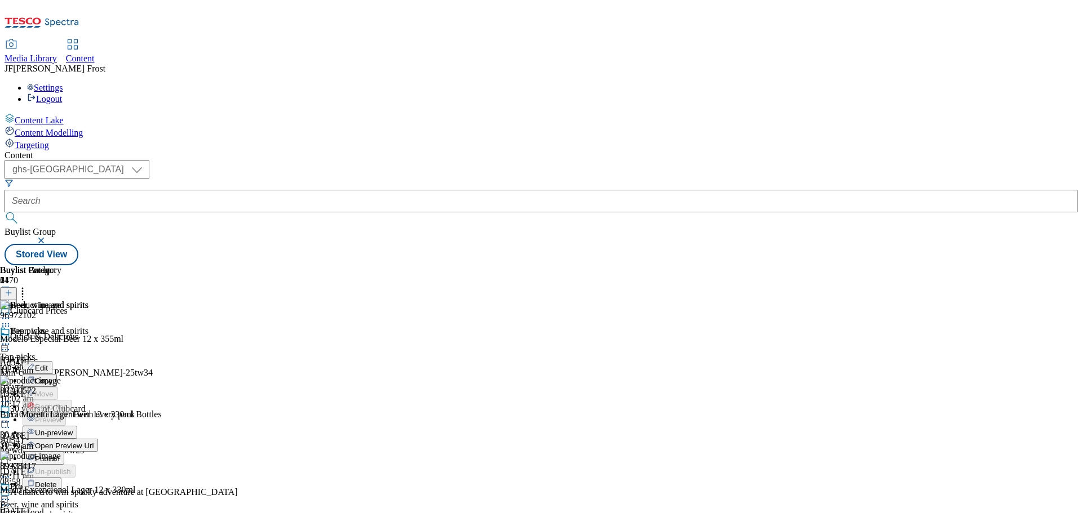
click at [73, 429] on span "Un-preview" at bounding box center [54, 433] width 38 height 8
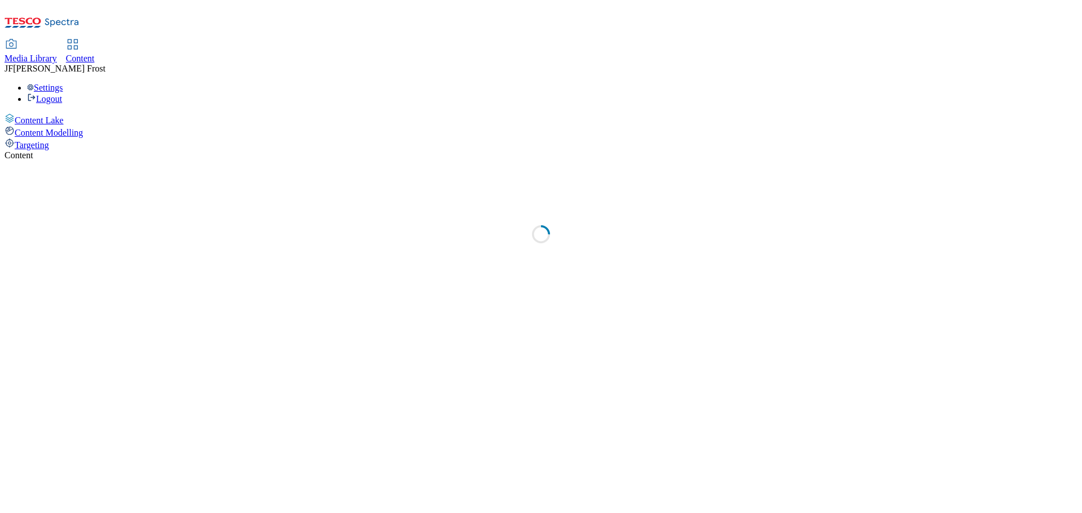
select select "ghs-[GEOGRAPHIC_DATA]"
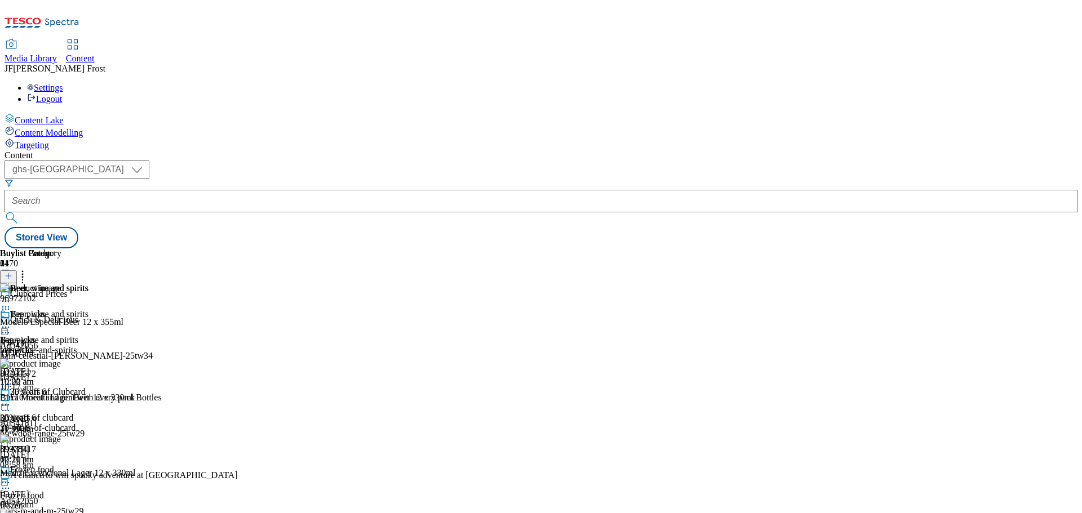
click at [24, 274] on circle at bounding box center [23, 275] width 2 height 2
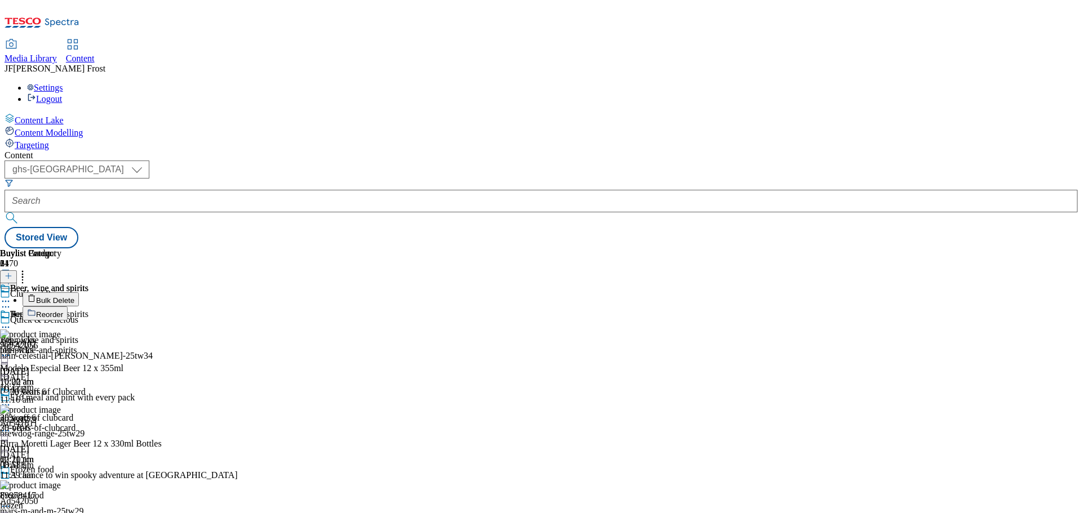
click at [79, 292] on button "Bulk Delete" at bounding box center [51, 299] width 56 height 14
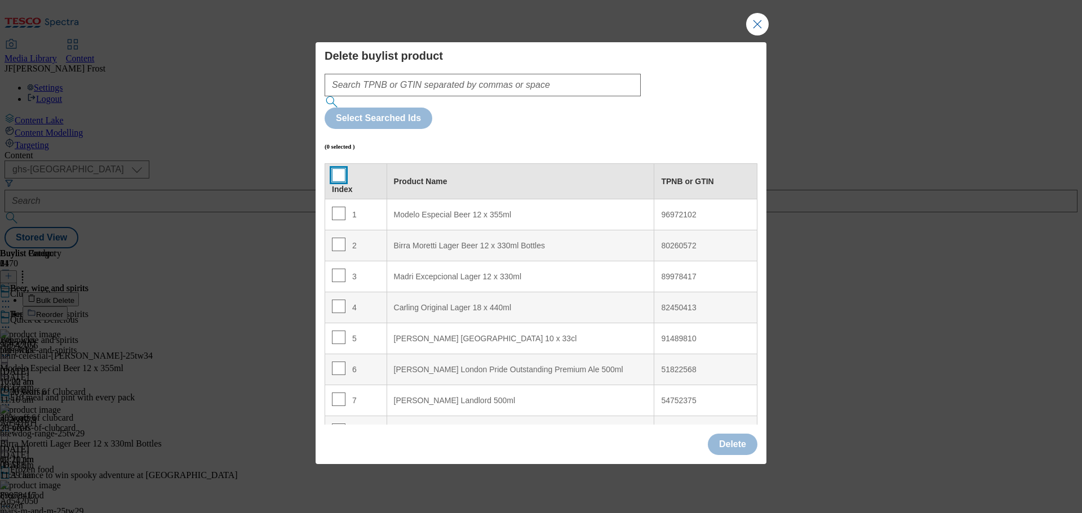
click at [338, 168] on input "Modal" at bounding box center [339, 175] width 14 height 14
checkbox input "true"
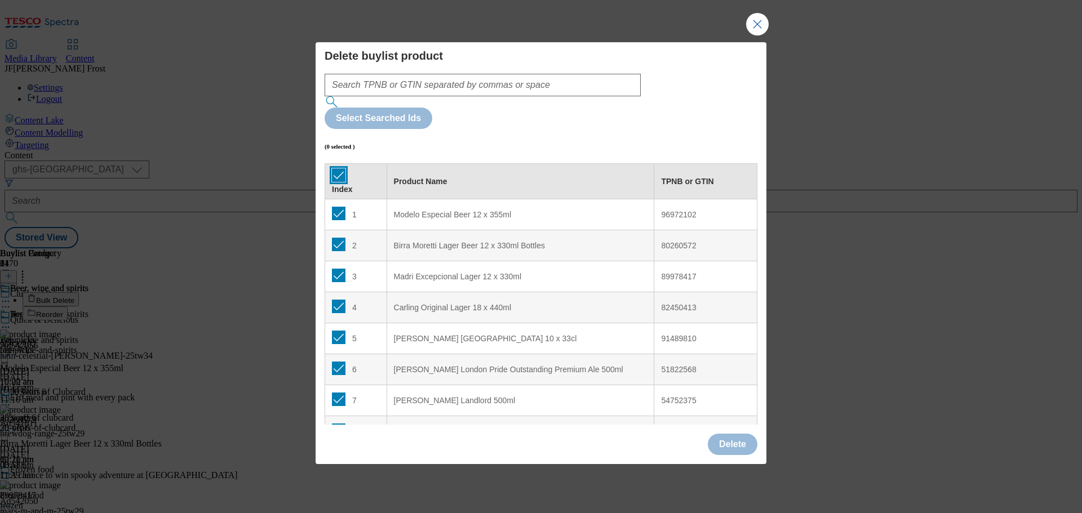
checkbox input "true"
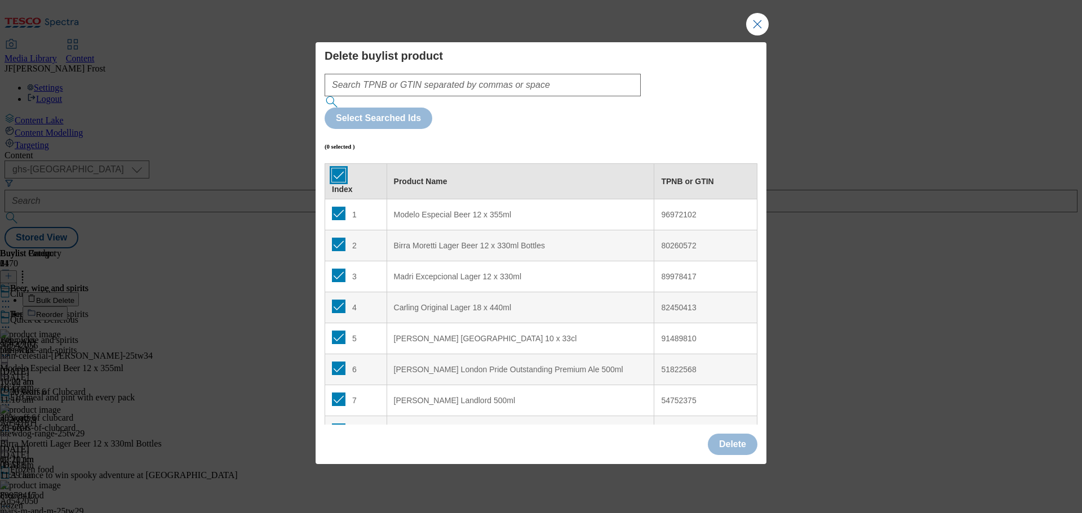
checkbox input "true"
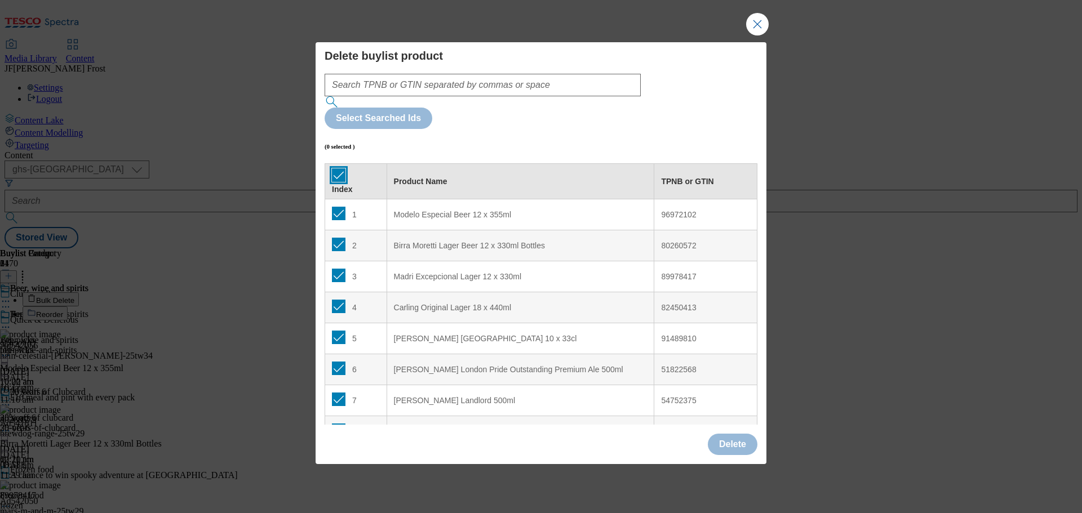
checkbox input "true"
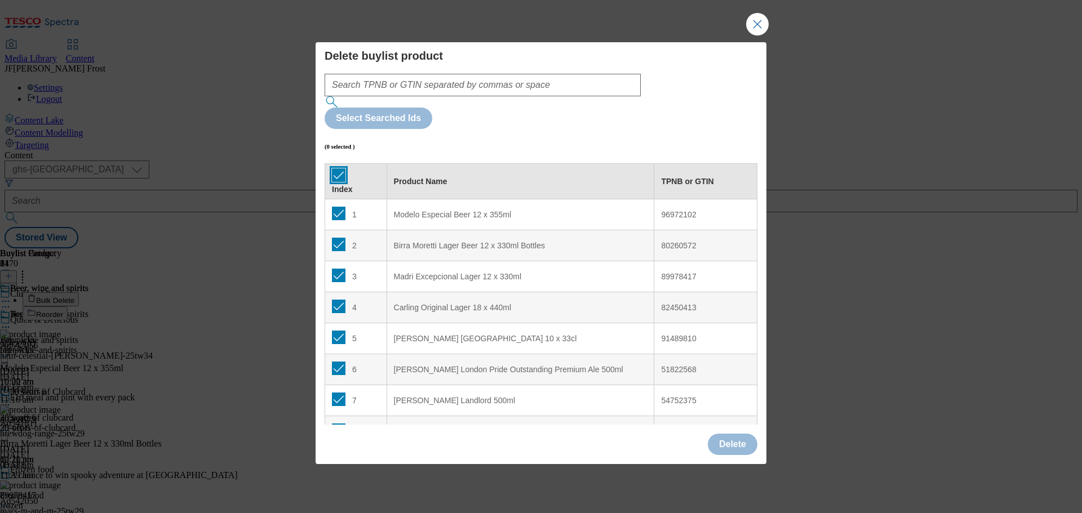
checkbox input "true"
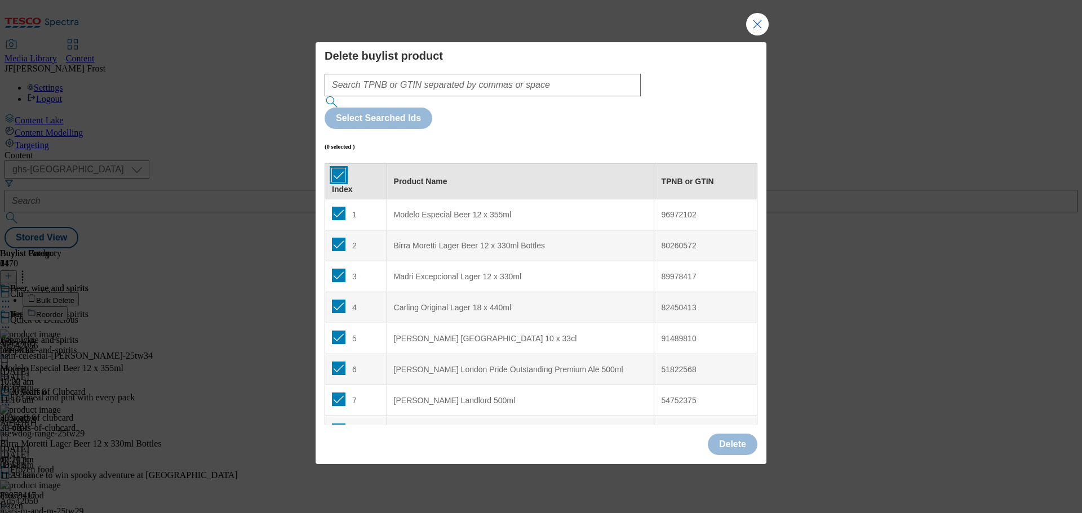
checkbox input "true"
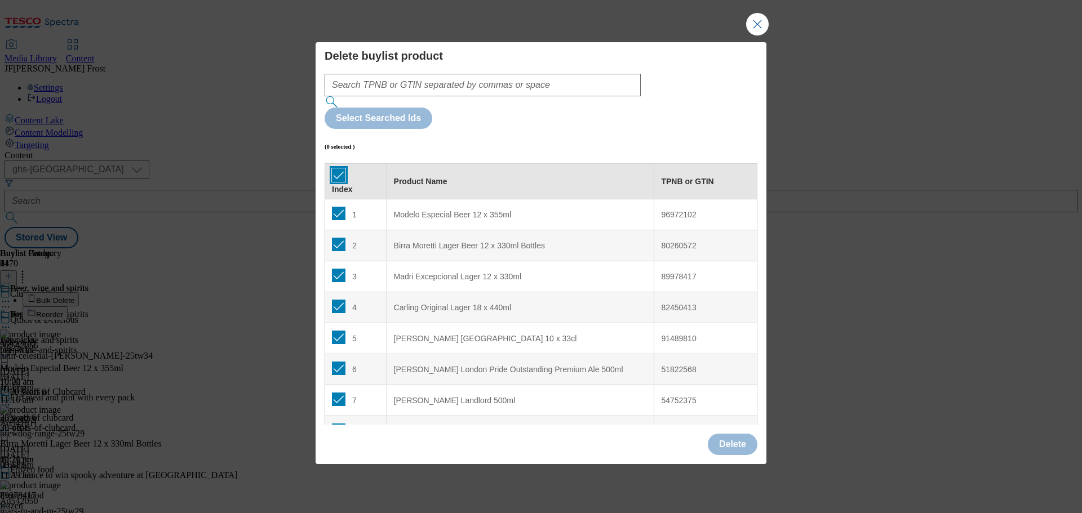
checkbox input "true"
click at [740, 434] on button "Delete" at bounding box center [733, 444] width 50 height 21
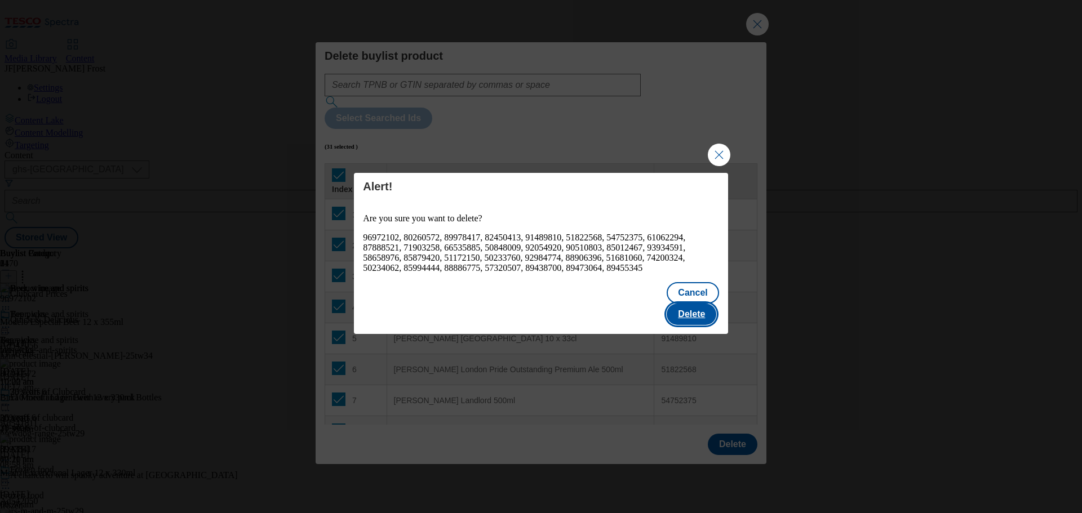
click at [698, 312] on button "Delete" at bounding box center [692, 314] width 50 height 21
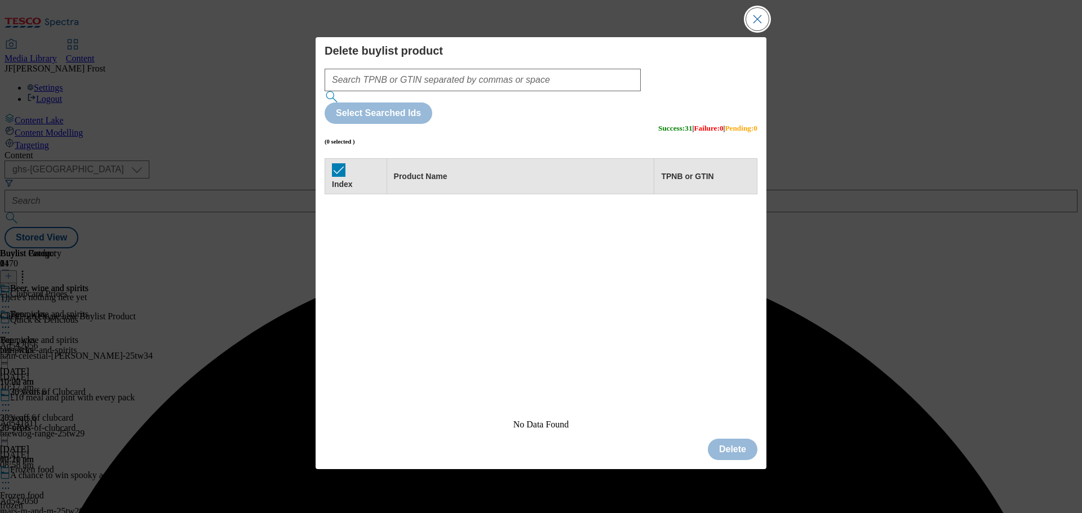
click at [758, 30] on button "Close Modal" at bounding box center [757, 19] width 23 height 23
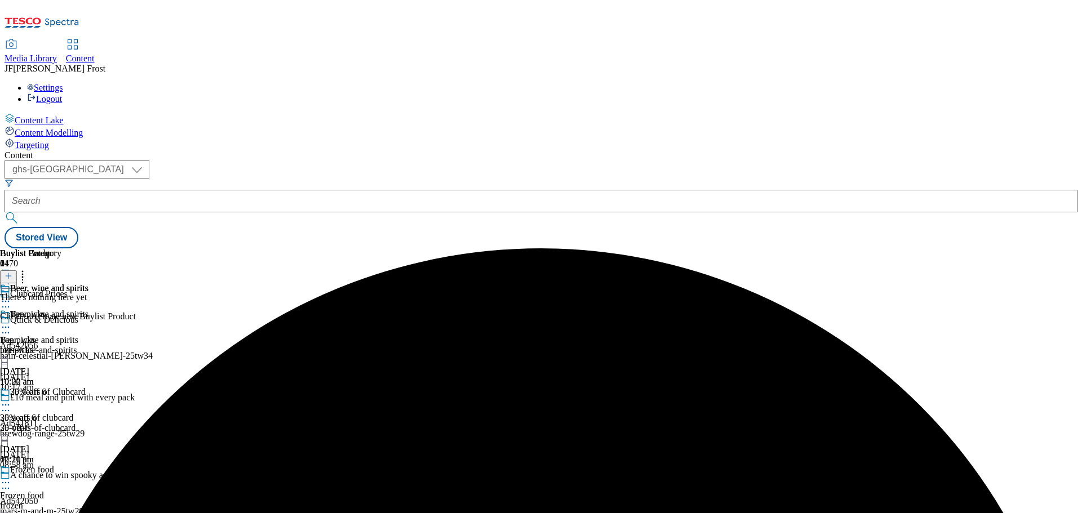
click at [12, 272] on icon at bounding box center [9, 276] width 8 height 8
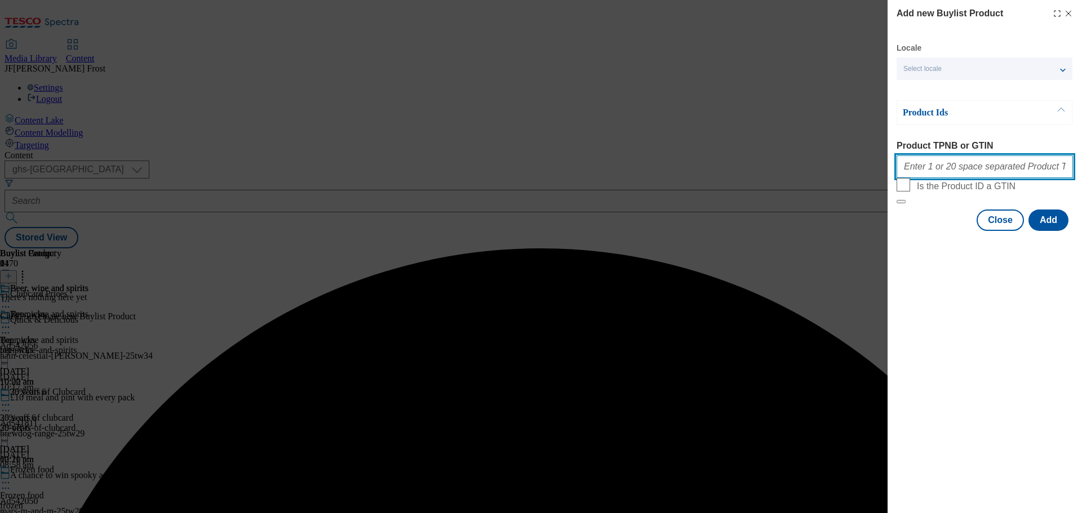
click at [916, 167] on input "Product TPNB or GTIN" at bounding box center [985, 167] width 176 height 23
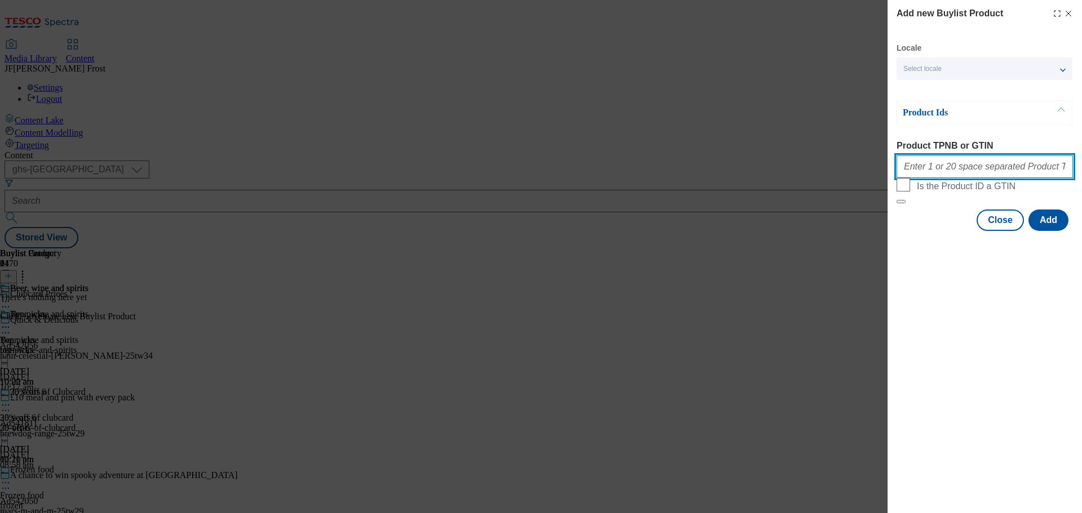
paste input "88302079 96403587 74253935 90993864 93938490 54408444 93727813 91825769 5673997…"
type input "88302079 96403587 74253935 90993864 93938490 54408444 93727813 91825769 5673997…"
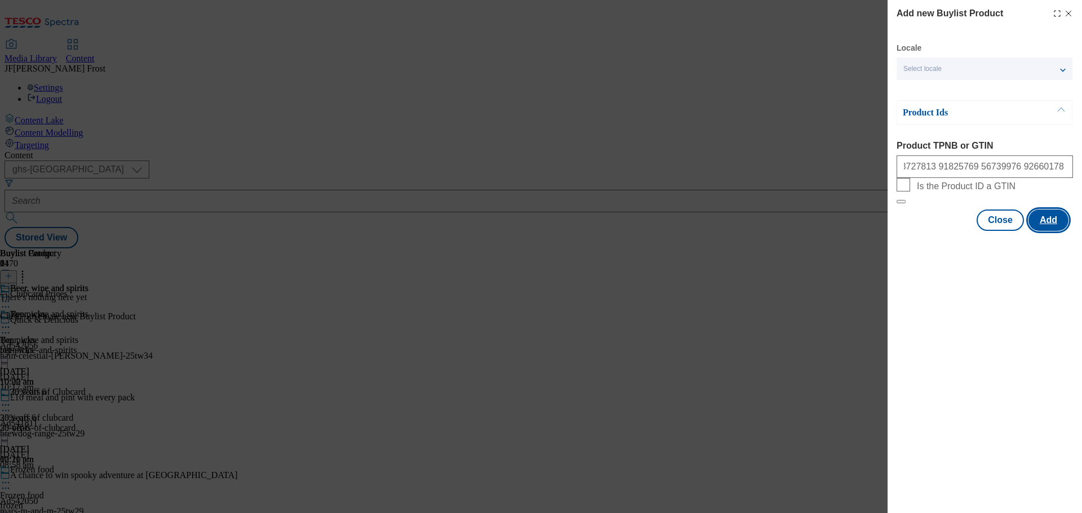
scroll to position [0, 0]
click at [1039, 231] on button "Add" at bounding box center [1048, 220] width 40 height 21
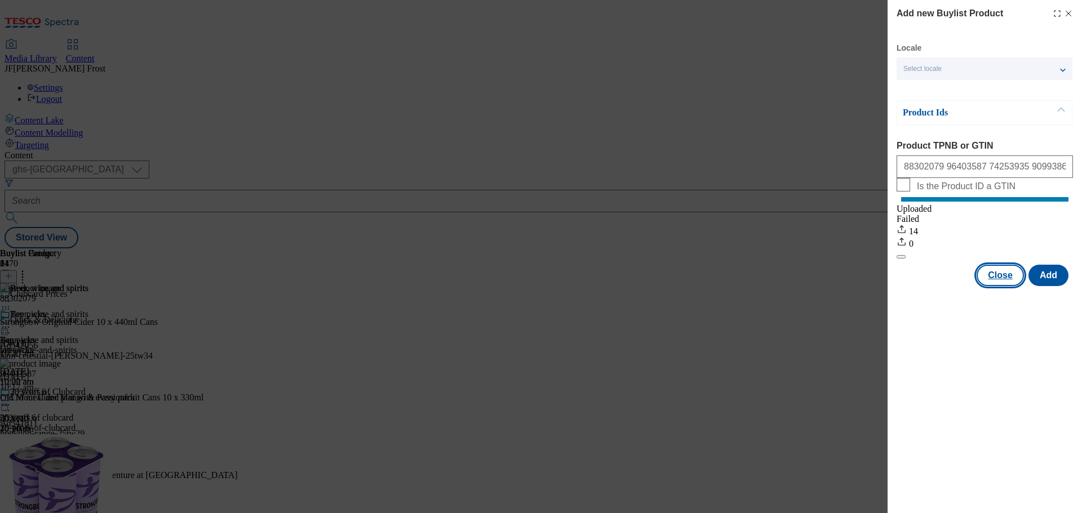
click at [1008, 283] on button "Close" at bounding box center [1000, 275] width 47 height 21
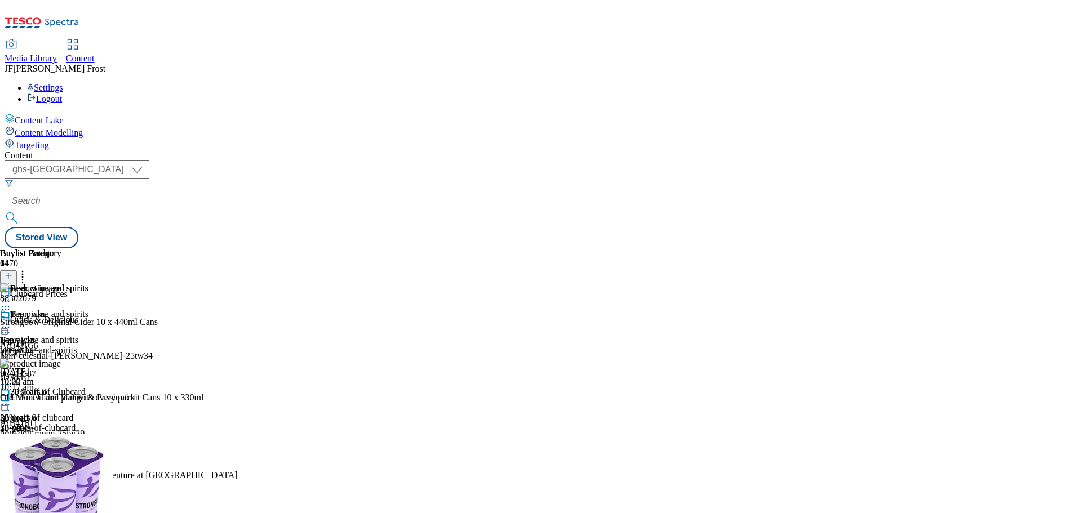
click at [12, 272] on icon at bounding box center [9, 276] width 8 height 8
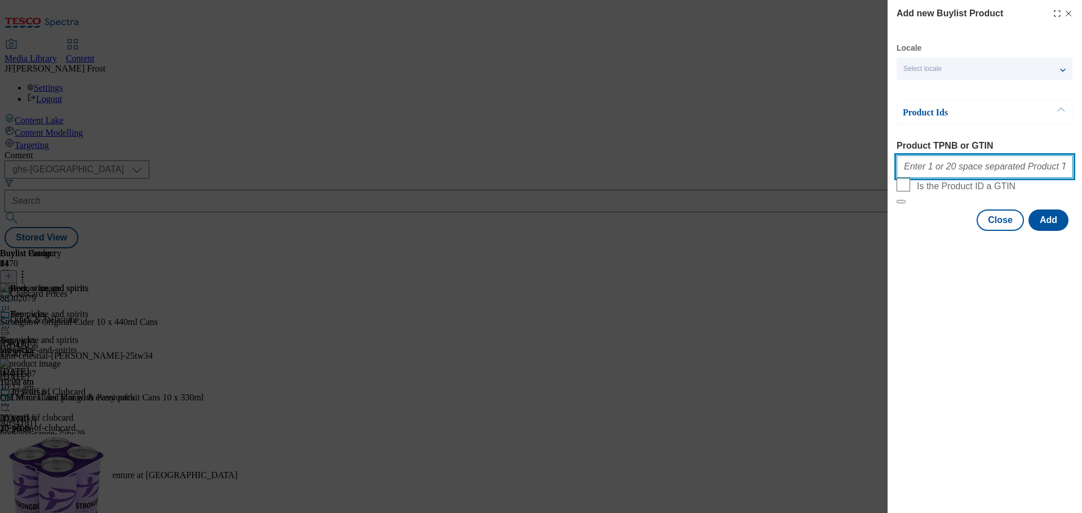
click at [934, 175] on input "Product TPNB or GTIN" at bounding box center [985, 167] width 176 height 23
paste input "96490120 70567754 88245282 93419510 79929060 92200689 89244203 50238173 9292363…"
type input "96490120 70567754 88245282 93419510 79929060 92200689 89244203 50238173 9292363…"
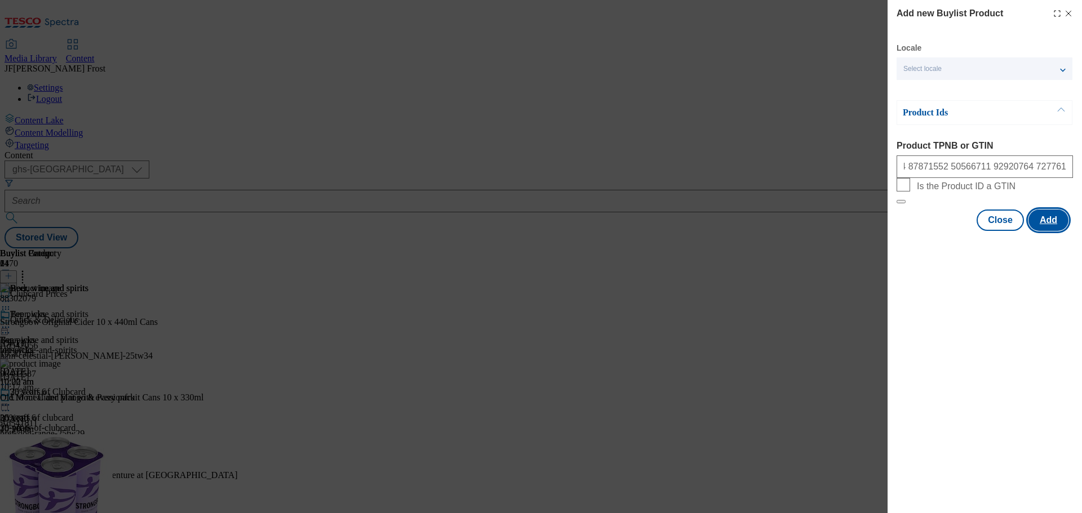
click at [1054, 231] on button "Add" at bounding box center [1048, 220] width 40 height 21
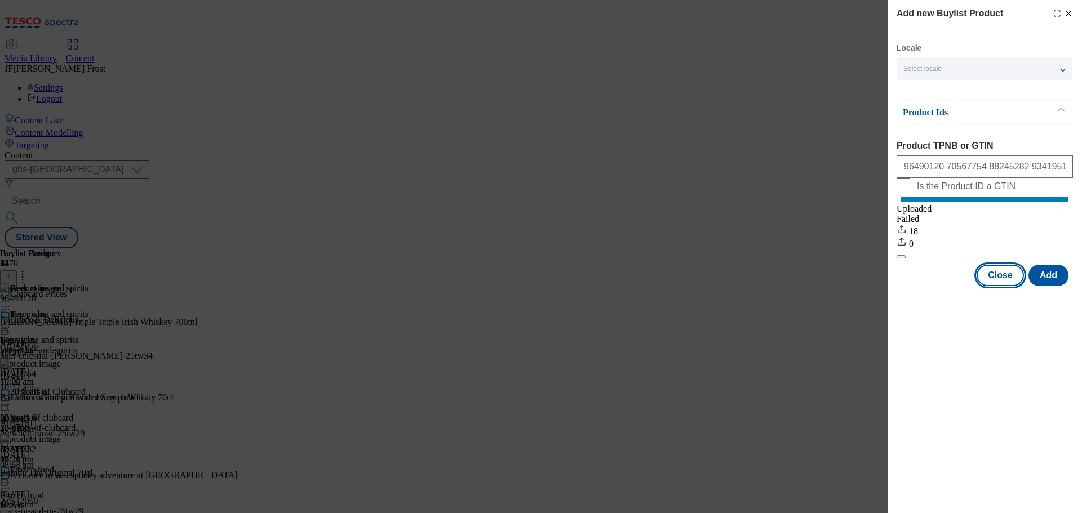
click at [997, 285] on button "Close" at bounding box center [1000, 275] width 47 height 21
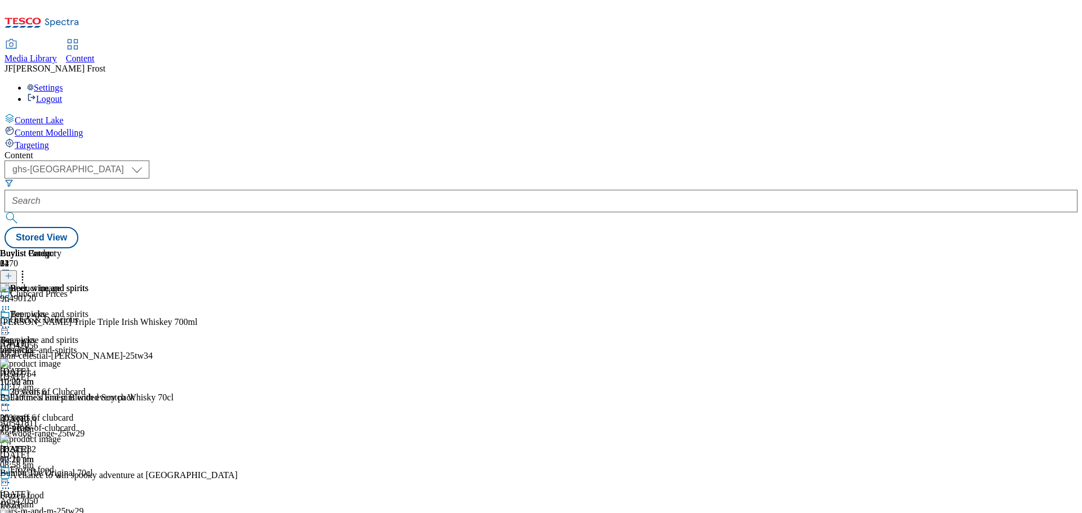
click at [12, 272] on icon at bounding box center [9, 276] width 8 height 8
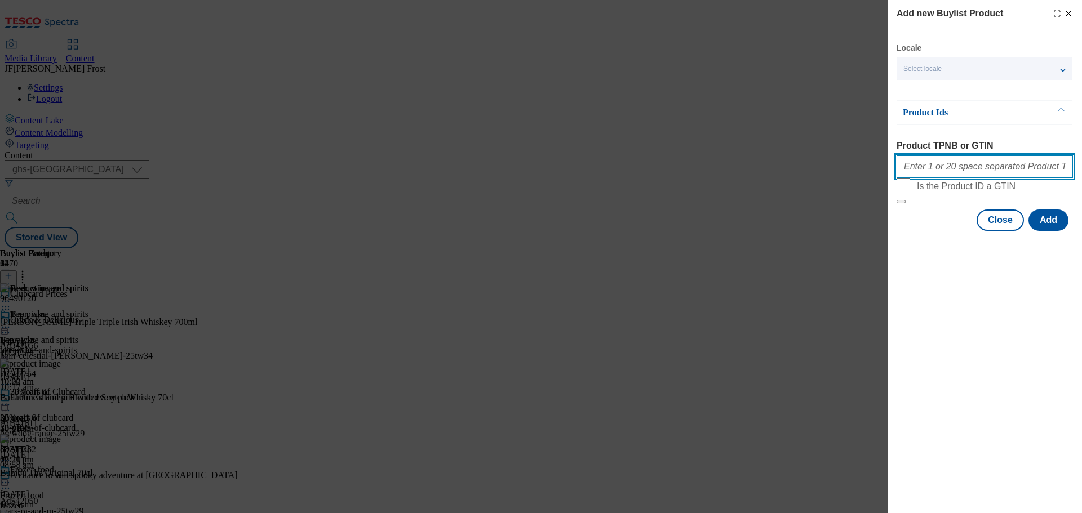
click at [962, 170] on input "Product TPNB or GTIN" at bounding box center [985, 167] width 176 height 23
type input "v"
paste input "89278497 89596425 51435393 76420366 50736332 92263176 81702855 85994346 58663952"
type input "89278497 89596425 51435393 76420366 50736332 92263176 81702855 85994346 58663952"
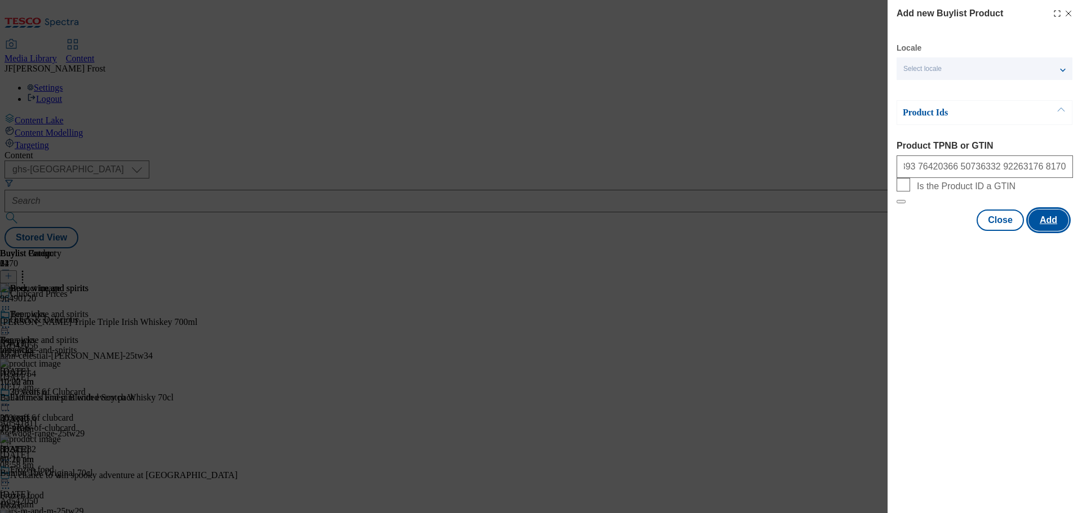
click at [1048, 231] on button "Add" at bounding box center [1048, 220] width 40 height 21
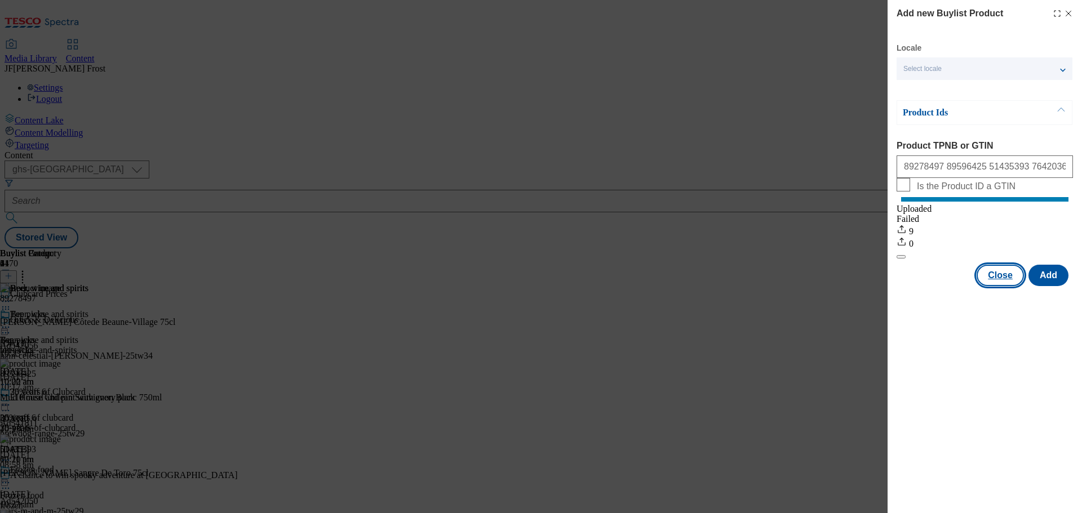
click at [1008, 286] on button "Close" at bounding box center [1000, 275] width 47 height 21
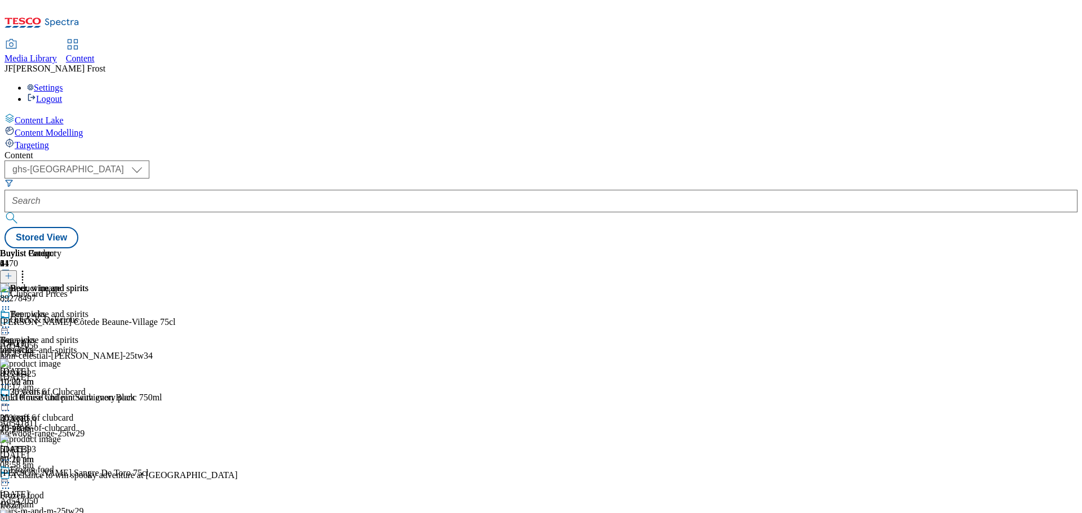
click at [28, 269] on icon at bounding box center [22, 274] width 11 height 11
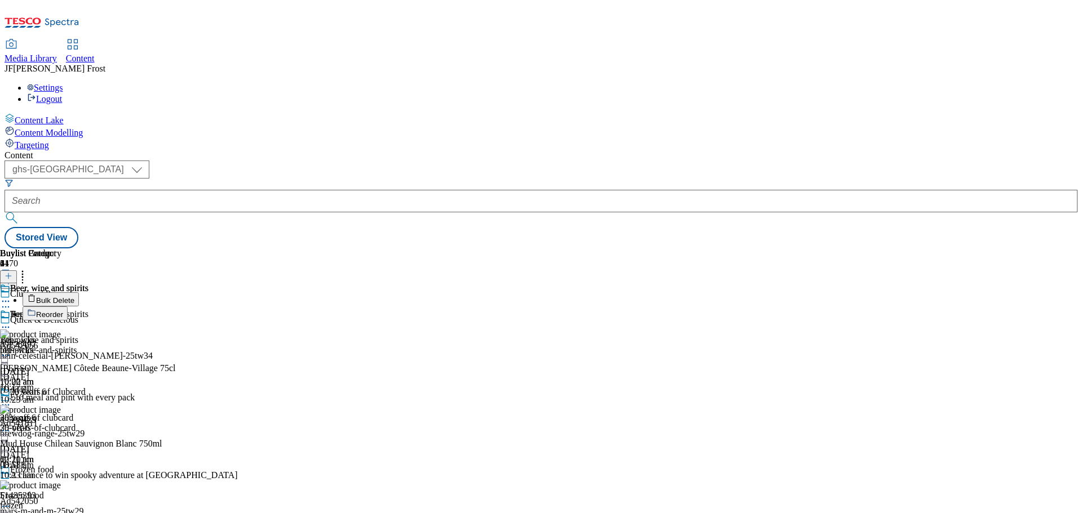
click at [68, 307] on button "Reorder" at bounding box center [45, 314] width 45 height 14
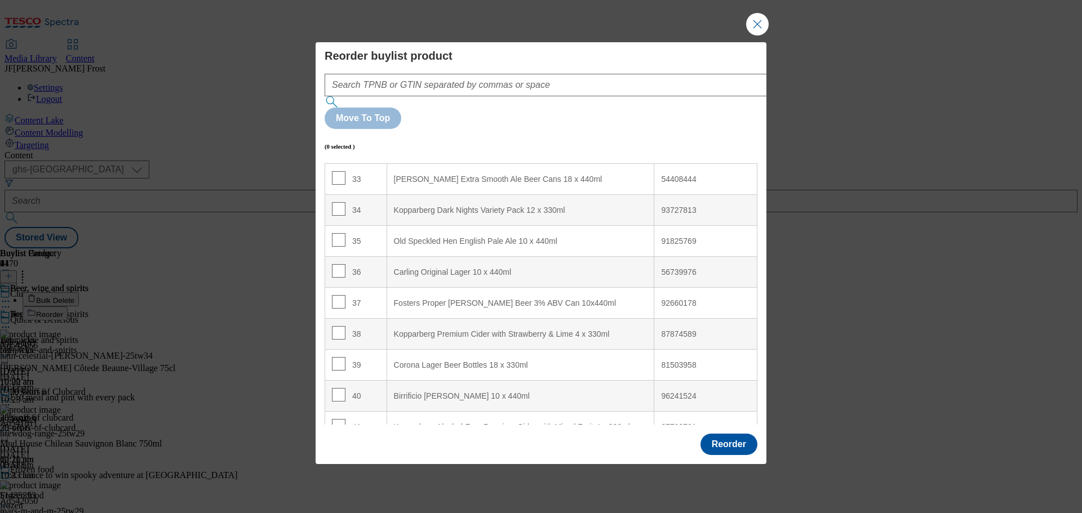
scroll to position [1041, 0]
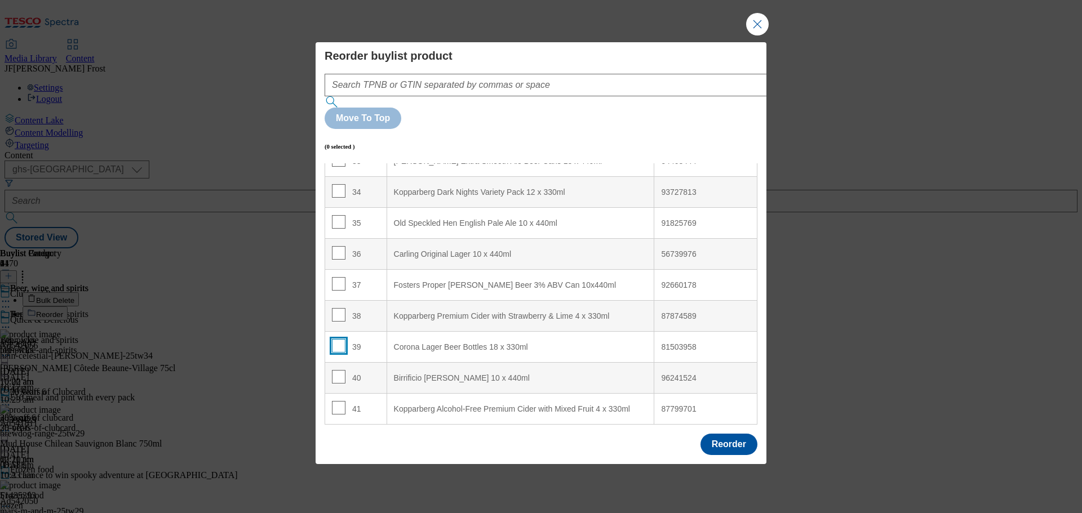
click at [340, 339] on input "Modal" at bounding box center [339, 346] width 14 height 14
checkbox input "true"
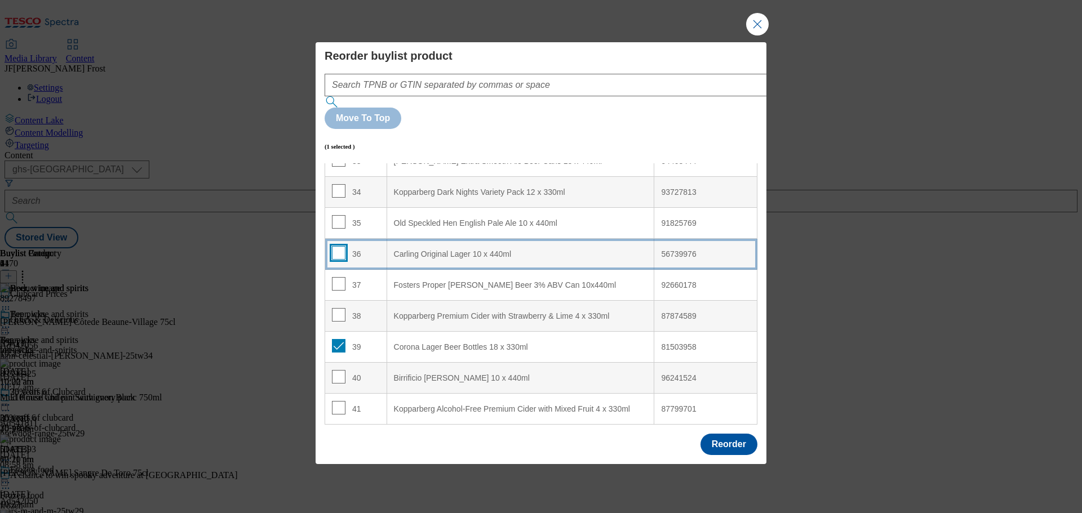
click at [339, 246] on input "Modal" at bounding box center [339, 253] width 14 height 14
checkbox input "true"
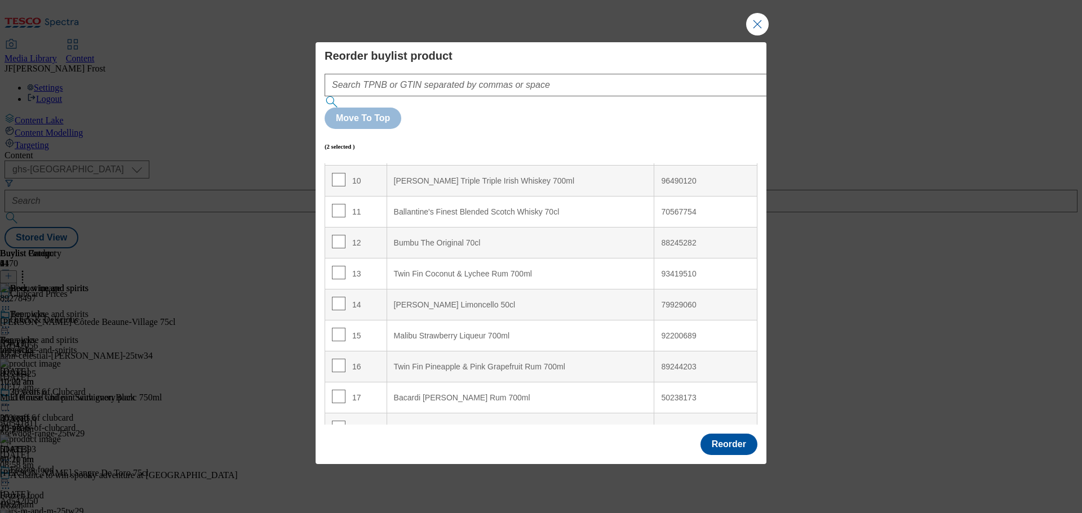
scroll to position [0, 0]
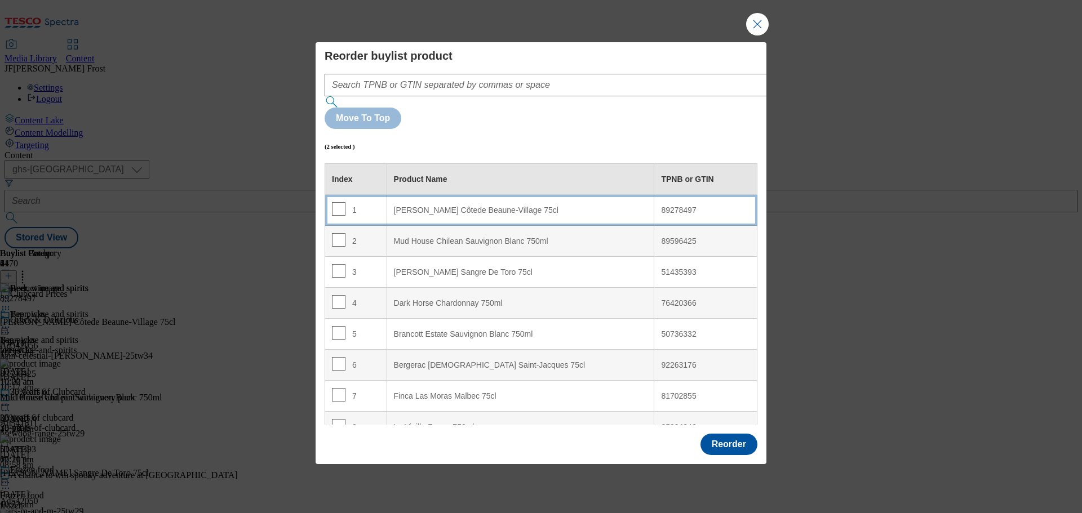
click at [432, 195] on 75cl "Louis Latour Côtede Beaune-Village 75cl" at bounding box center [521, 210] width 268 height 31
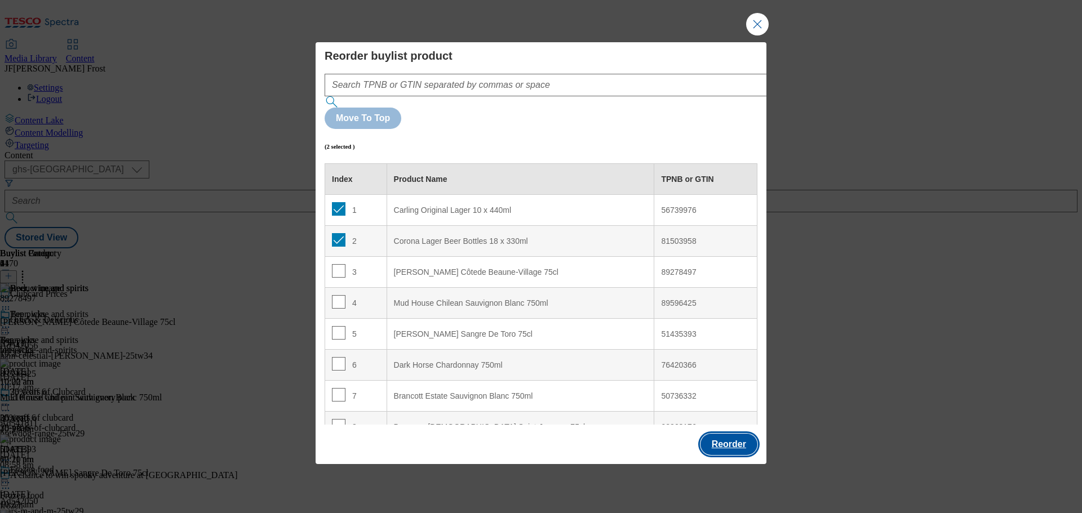
click at [734, 434] on button "Reorder" at bounding box center [728, 444] width 57 height 21
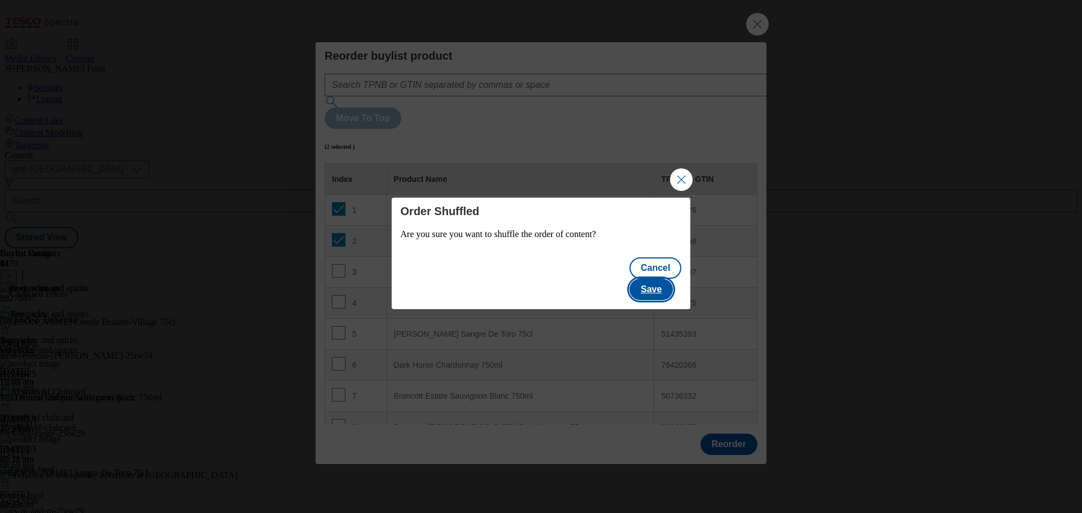
click at [663, 281] on button "Save" at bounding box center [650, 289] width 43 height 21
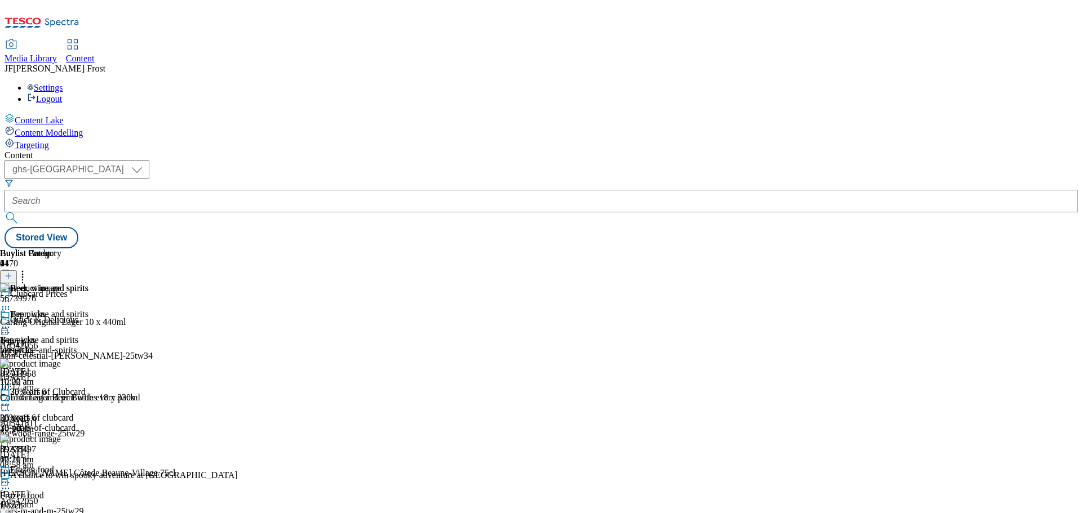
click at [7, 327] on circle at bounding box center [6, 328] width 2 height 2
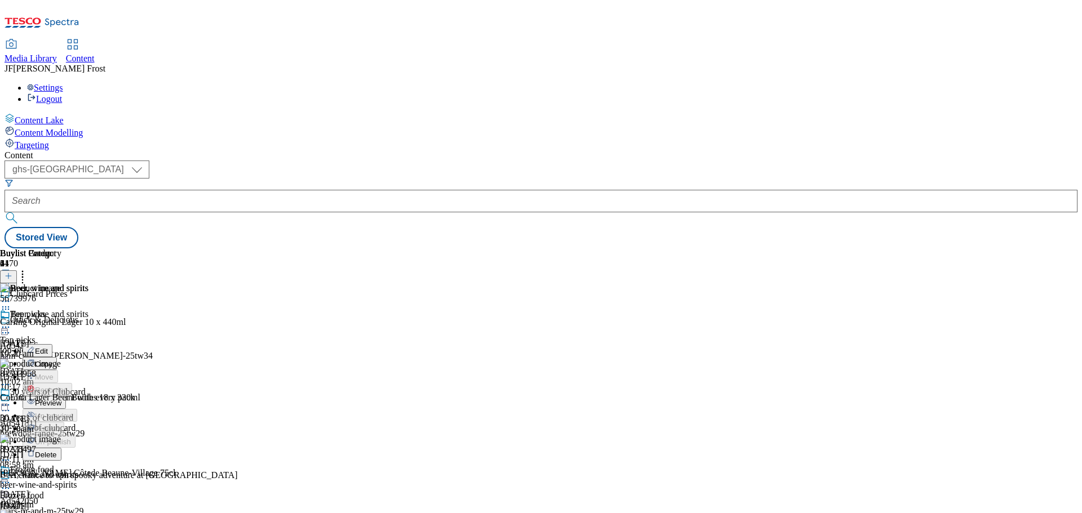
click at [66, 396] on button "Preview" at bounding box center [44, 402] width 43 height 13
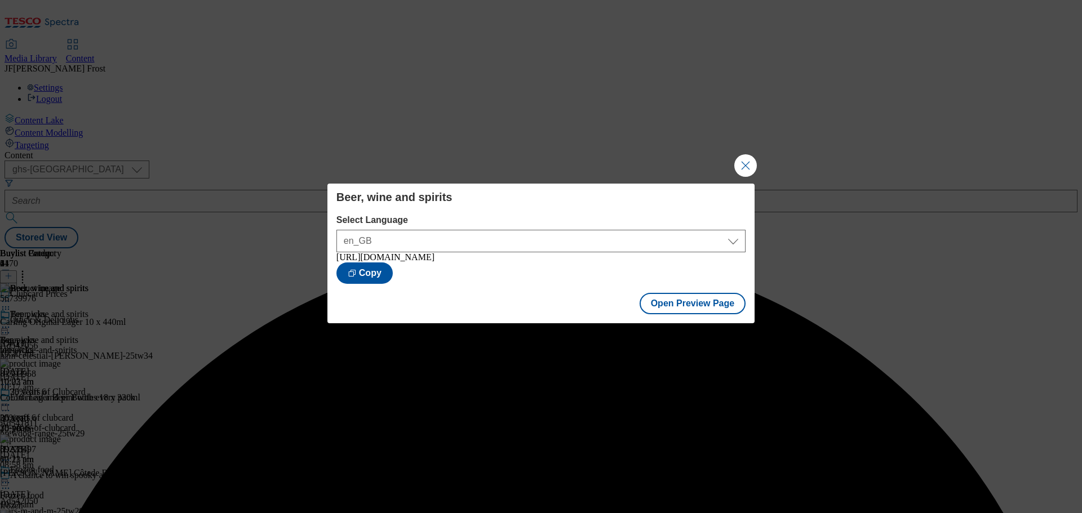
click at [752, 157] on button "Close Modal" at bounding box center [745, 165] width 23 height 23
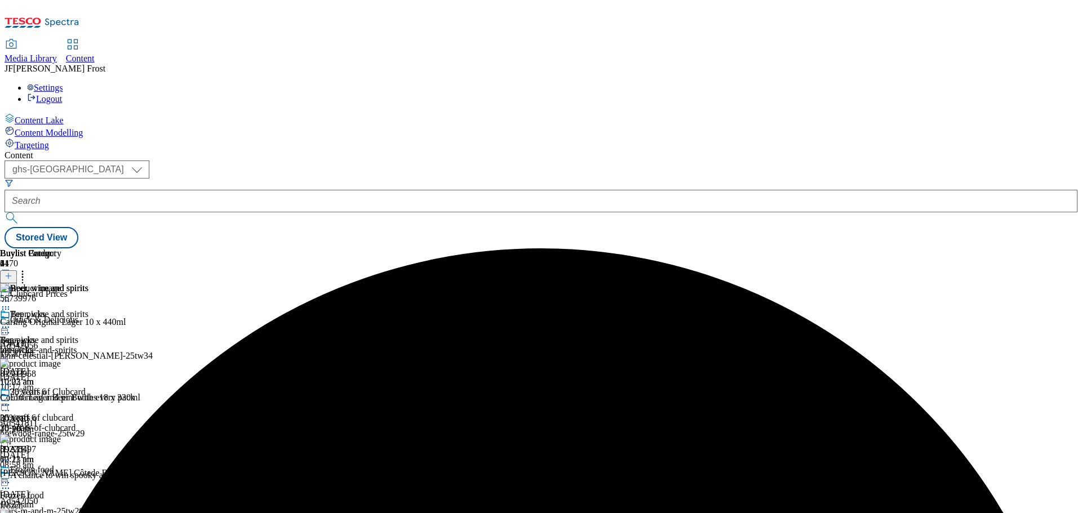
click at [11, 322] on icon at bounding box center [5, 327] width 11 height 11
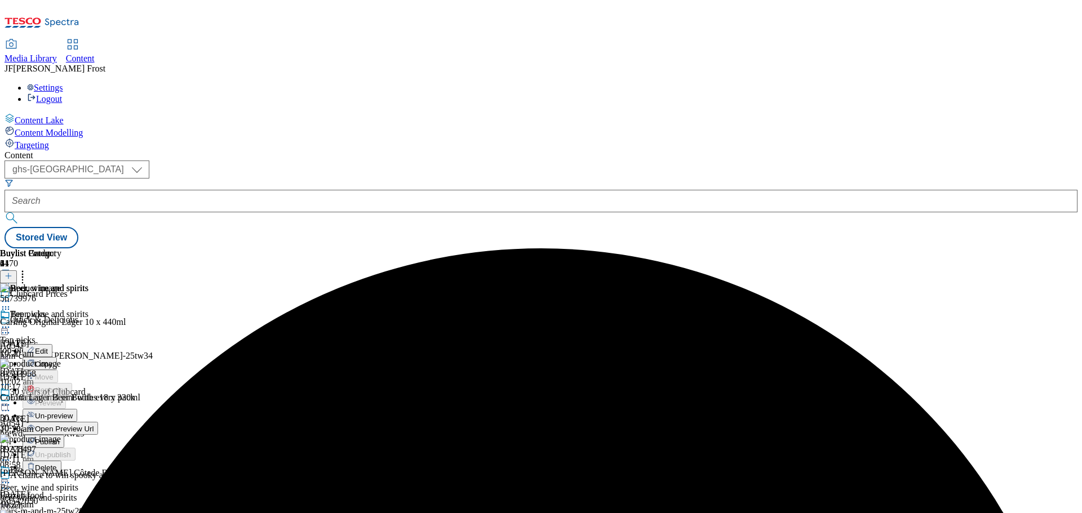
click at [60, 438] on span "Publish" at bounding box center [47, 442] width 25 height 8
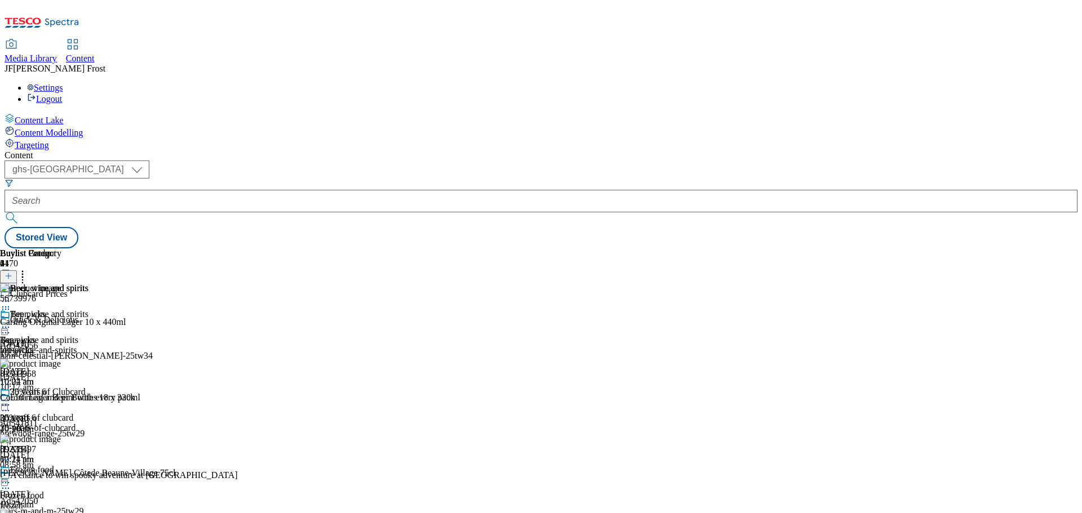
scroll to position [789, 0]
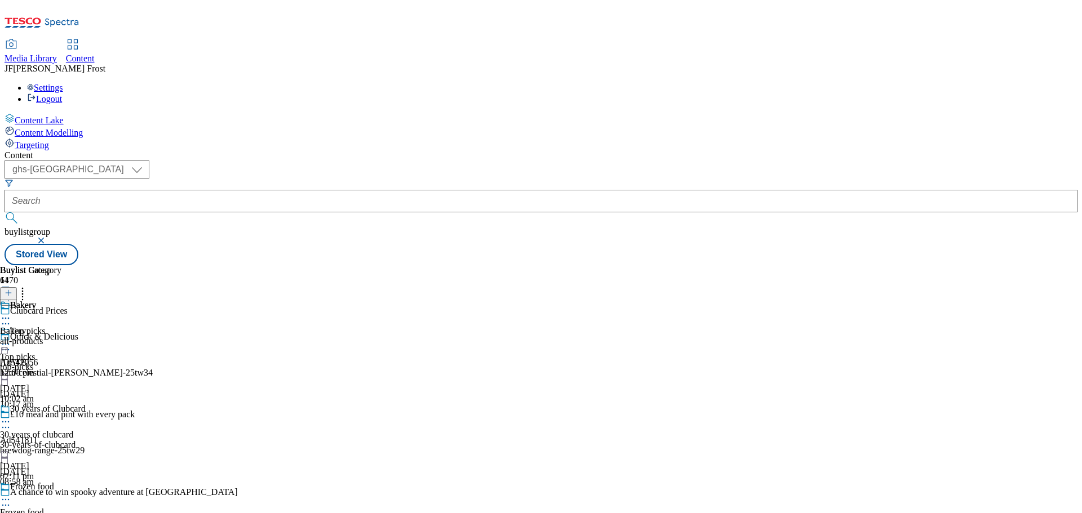
click at [61, 300] on div "Bakery Bakery all-products 2 Sept 2025 12:08 pm" at bounding box center [30, 339] width 61 height 78
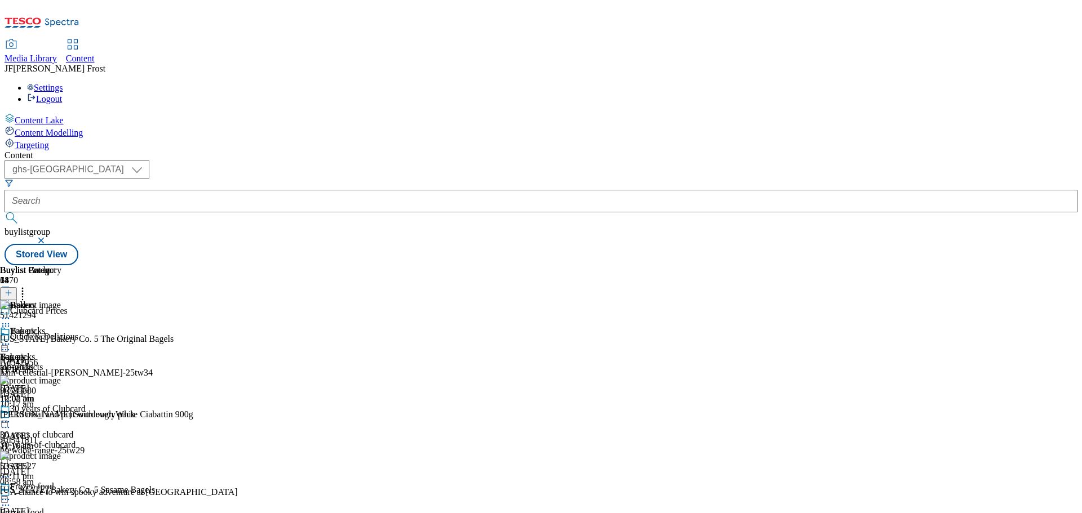
click at [11, 339] on icon at bounding box center [5, 344] width 11 height 11
click at [71, 468] on span "Un-publish" at bounding box center [53, 472] width 36 height 8
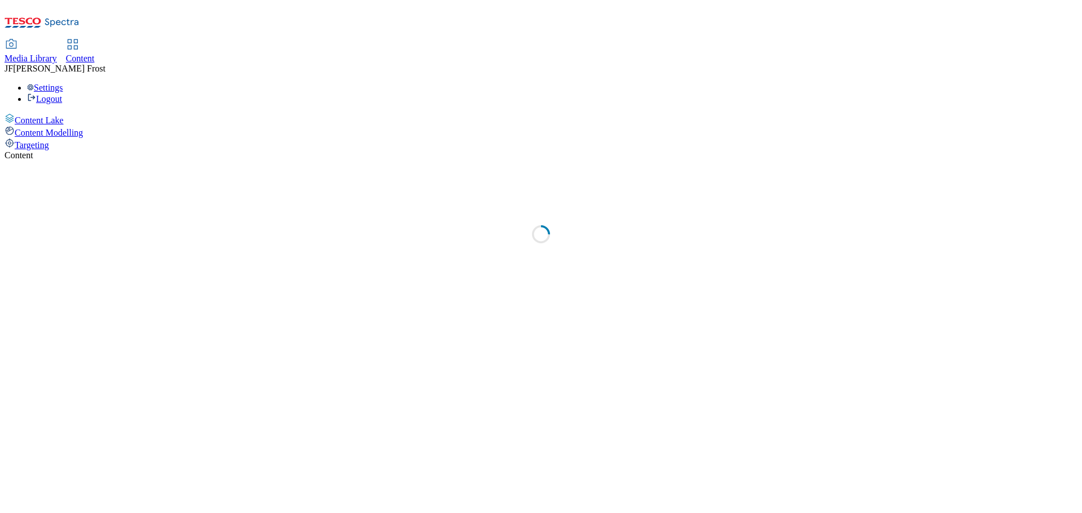
select select "ghs-[GEOGRAPHIC_DATA]"
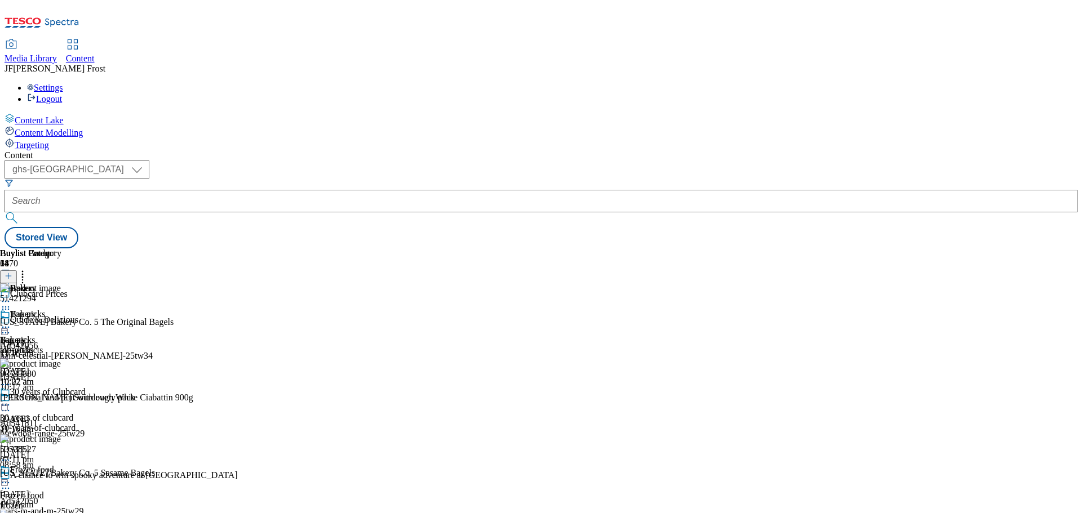
click at [11, 322] on icon at bounding box center [5, 327] width 11 height 11
click at [73, 412] on span "Un-preview" at bounding box center [54, 416] width 38 height 8
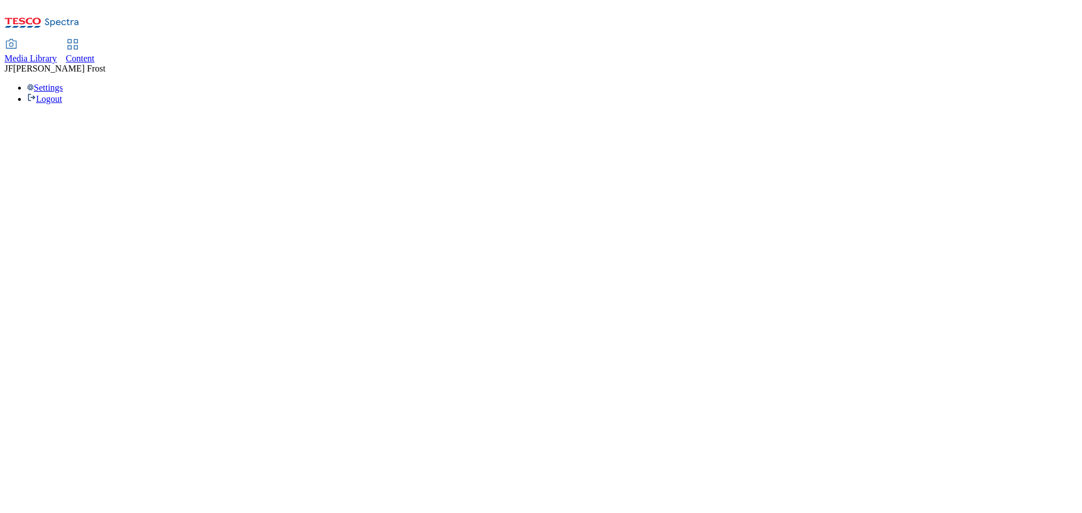
select select "ghs-[GEOGRAPHIC_DATA]"
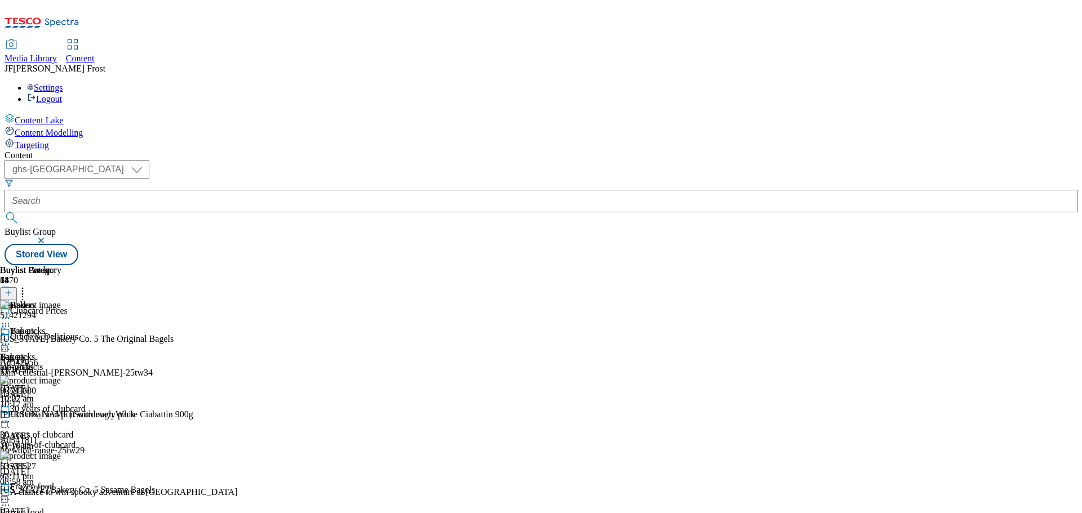
click at [11, 339] on icon at bounding box center [5, 344] width 11 height 11
click at [719, 150] on div "Content ( optional ) ghs-roi ghs-[GEOGRAPHIC_DATA] ghs-uk Buylist Group Stored …" at bounding box center [541, 207] width 1073 height 115
click at [24, 291] on circle at bounding box center [23, 292] width 2 height 2
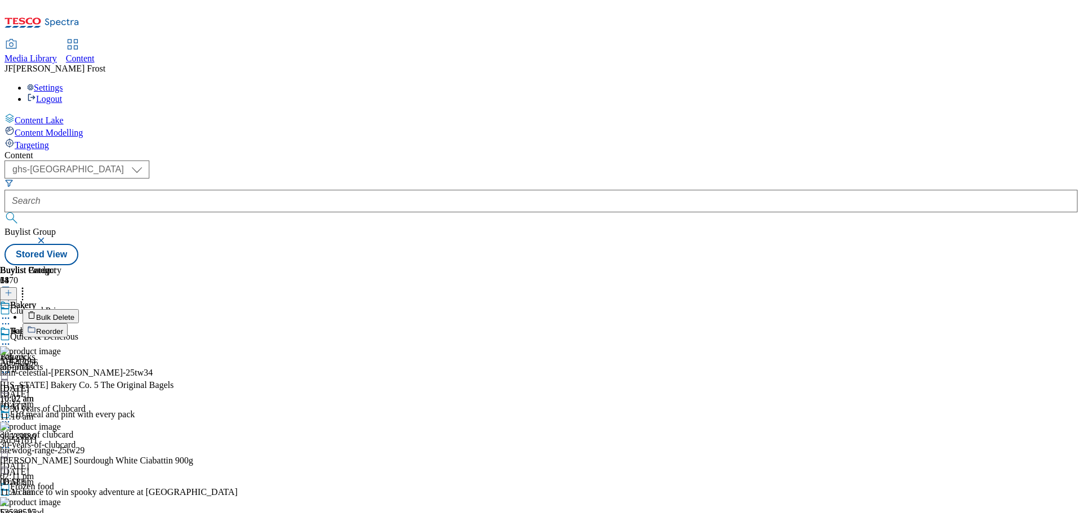
click at [79, 309] on button "Bulk Delete" at bounding box center [51, 316] width 56 height 14
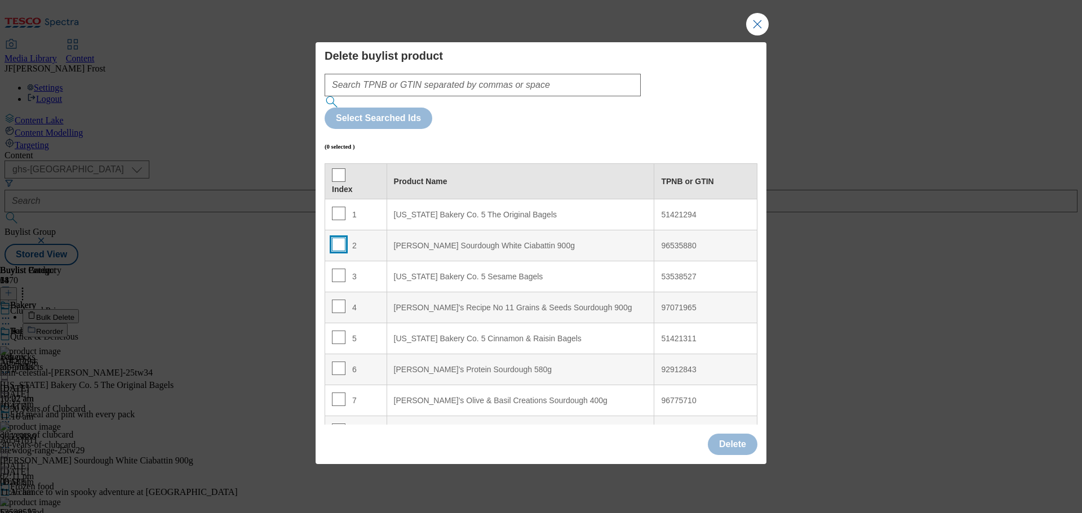
click at [340, 238] on input "Modal" at bounding box center [339, 245] width 14 height 14
checkbox input "true"
click at [335, 300] on input "Modal" at bounding box center [339, 307] width 14 height 14
checkbox input "true"
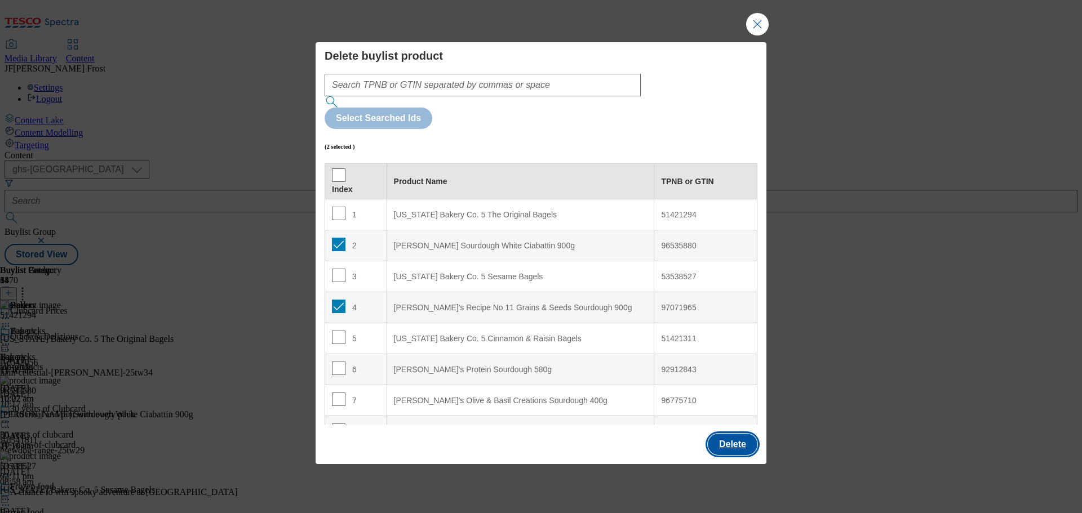
click at [737, 434] on button "Delete" at bounding box center [733, 444] width 50 height 21
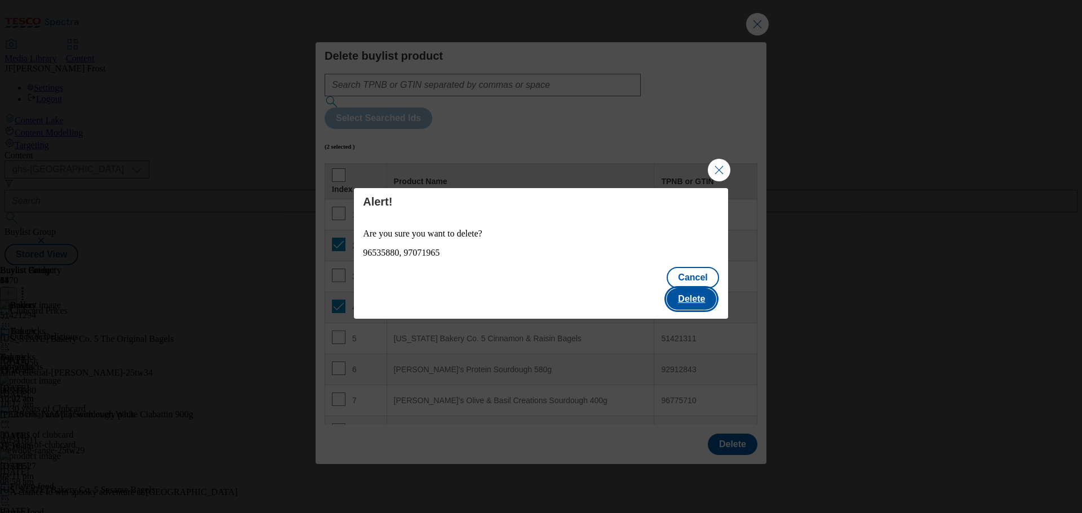
click at [697, 291] on button "Delete" at bounding box center [692, 299] width 50 height 21
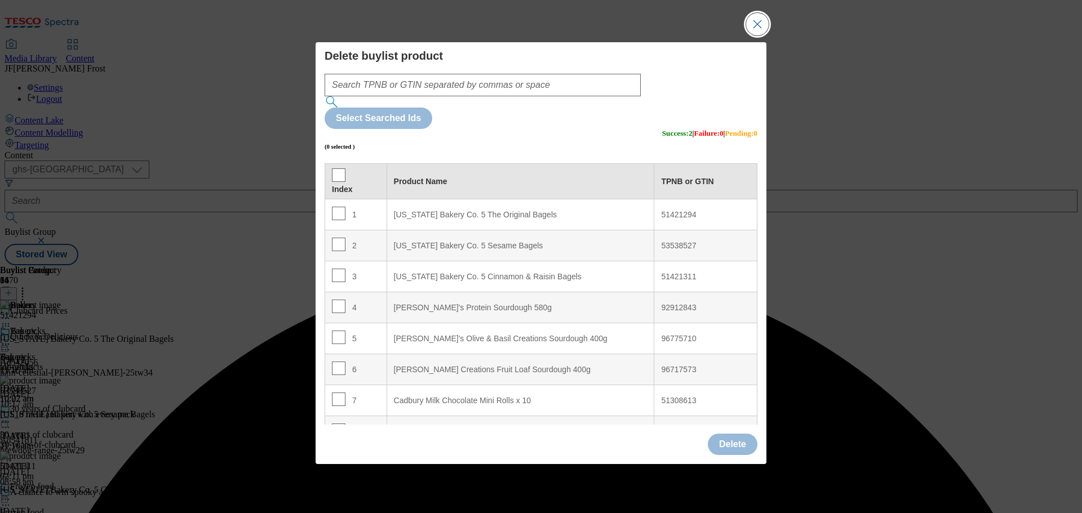
click at [760, 36] on button "Close Modal" at bounding box center [757, 24] width 23 height 23
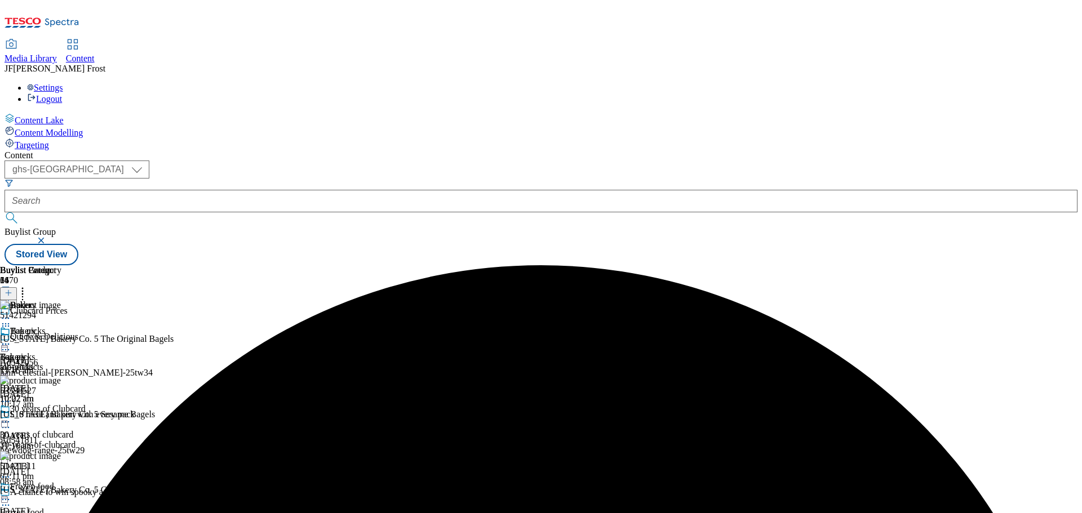
click at [11, 339] on icon at bounding box center [5, 344] width 11 height 11
click at [66, 413] on button "Preview" at bounding box center [44, 419] width 43 height 13
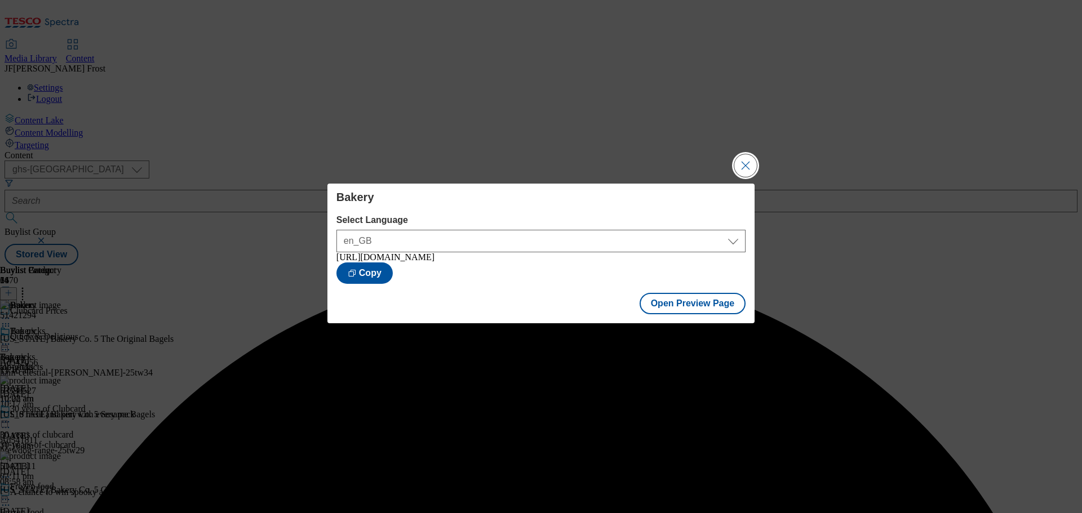
click at [744, 163] on button "Close Modal" at bounding box center [745, 165] width 23 height 23
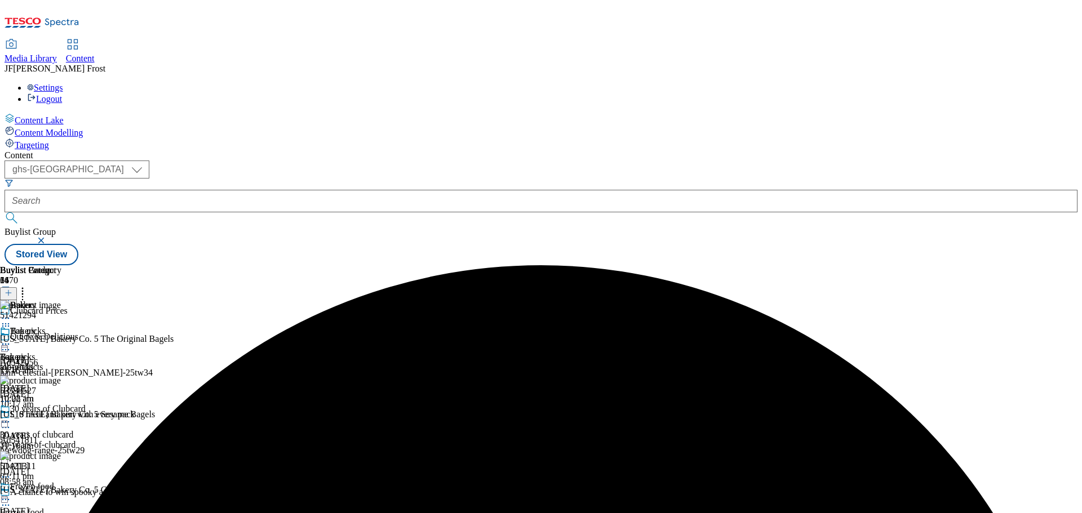
click at [11, 339] on icon at bounding box center [5, 344] width 11 height 11
click at [60, 455] on span "Publish" at bounding box center [47, 459] width 25 height 8
click at [11, 339] on icon at bounding box center [5, 344] width 11 height 11
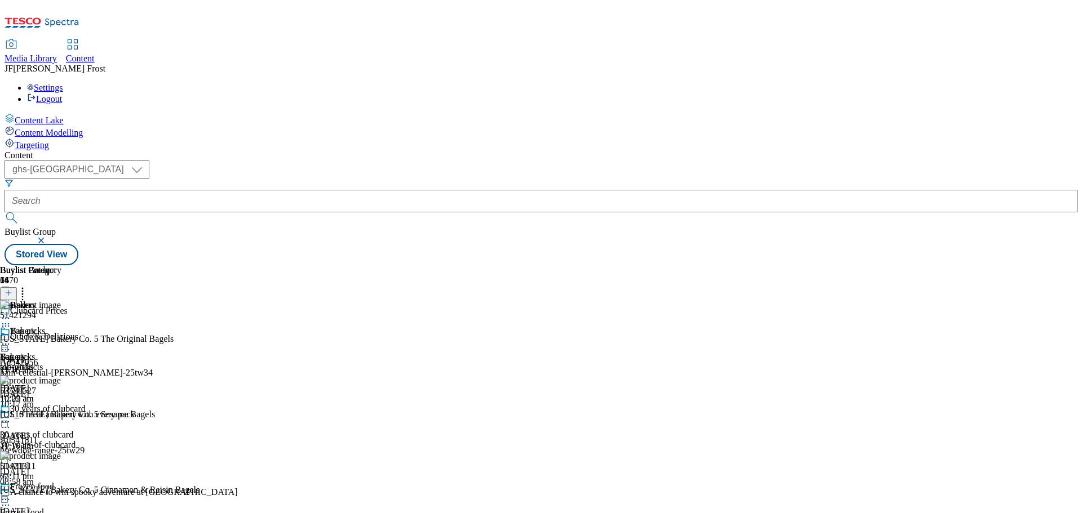
click at [11, 339] on icon at bounding box center [5, 344] width 11 height 11
click at [1059, 83] on div "Settings Logout" at bounding box center [541, 93] width 1073 height 21
click at [62, 94] on link "Logout" at bounding box center [44, 99] width 35 height 10
